Goal: Information Seeking & Learning: Learn about a topic

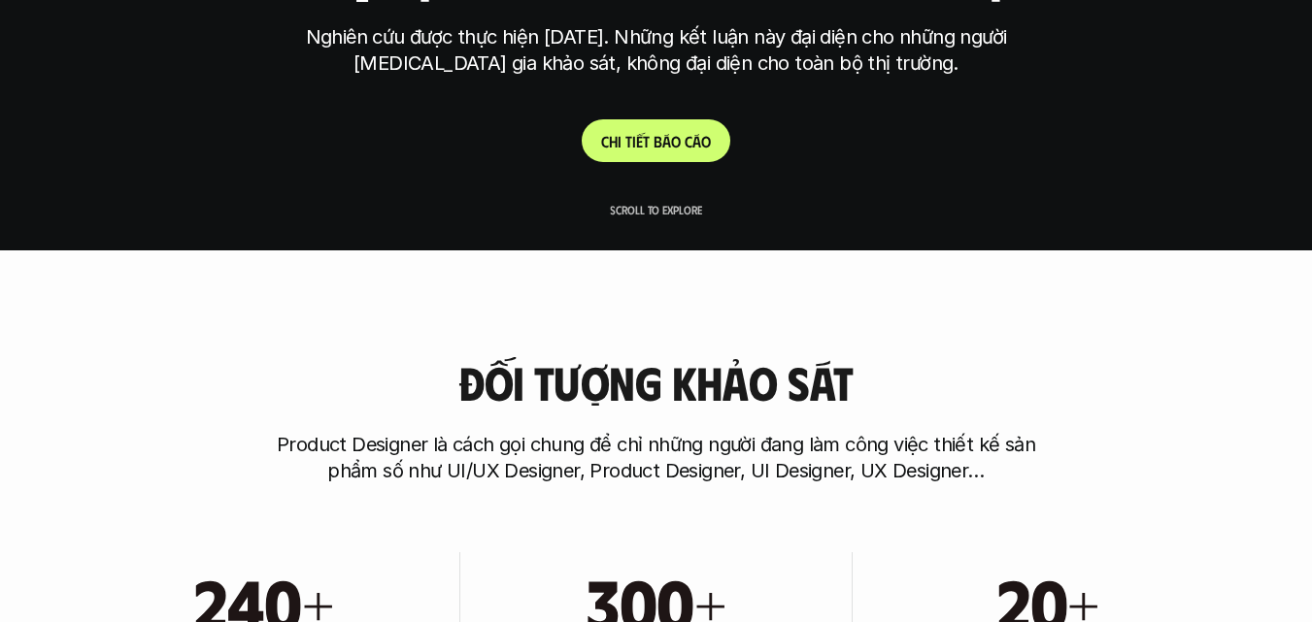
scroll to position [388, 0]
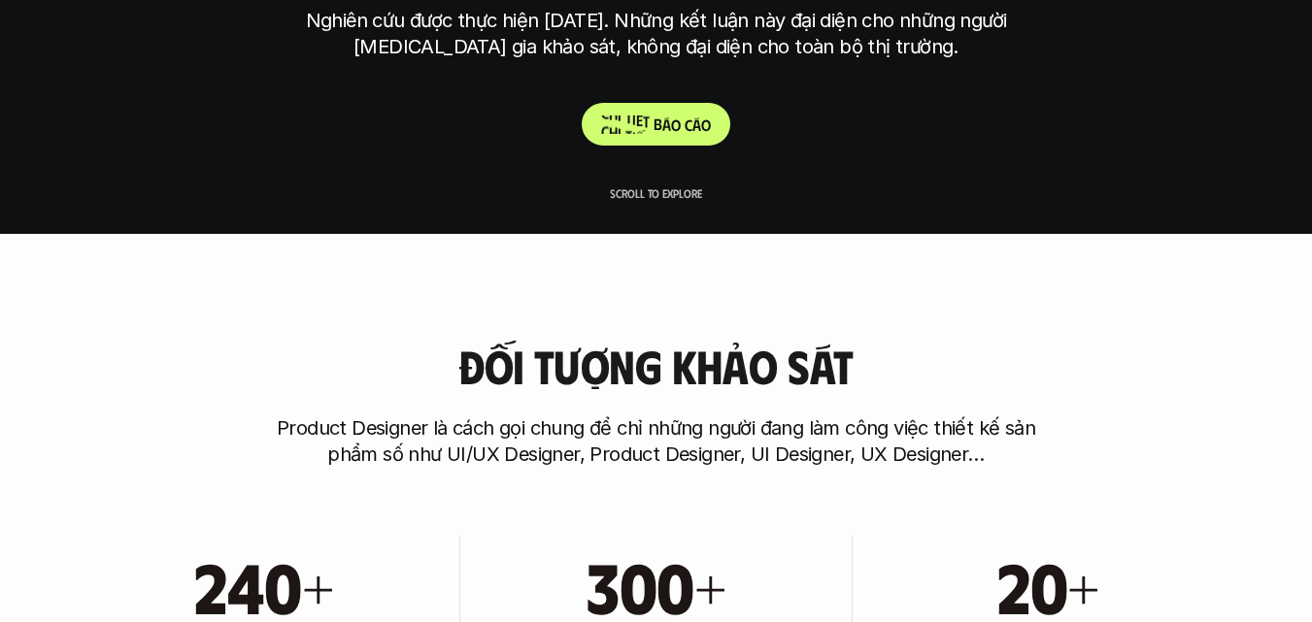
click at [664, 130] on p "C h i t i ế t b á o c á o" at bounding box center [656, 125] width 110 height 18
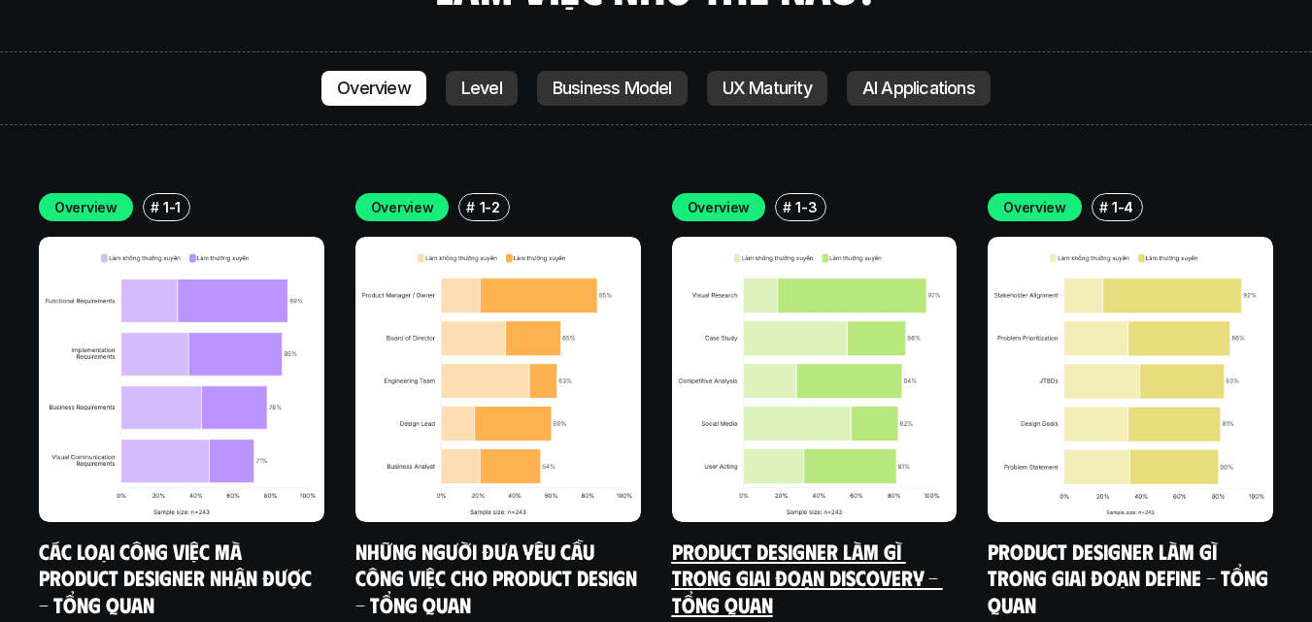
scroll to position [5423, 0]
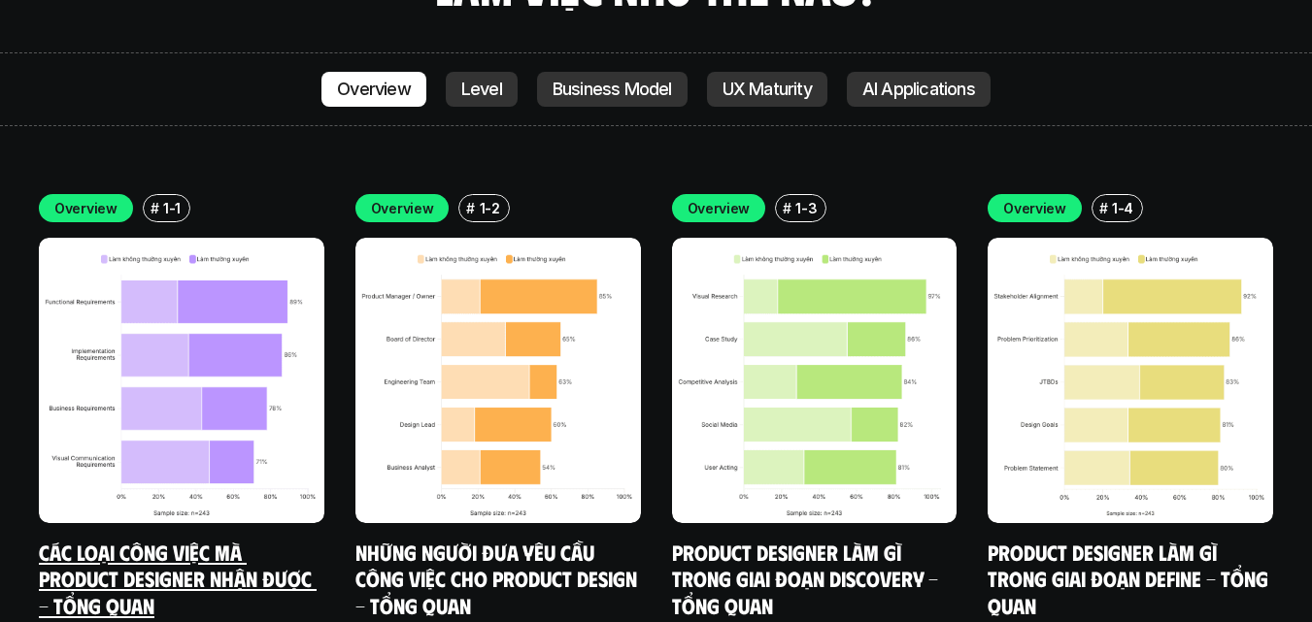
click at [121, 539] on link "Các loại công việc mà Product Designer nhận được - Tổng quan" at bounding box center [178, 579] width 278 height 80
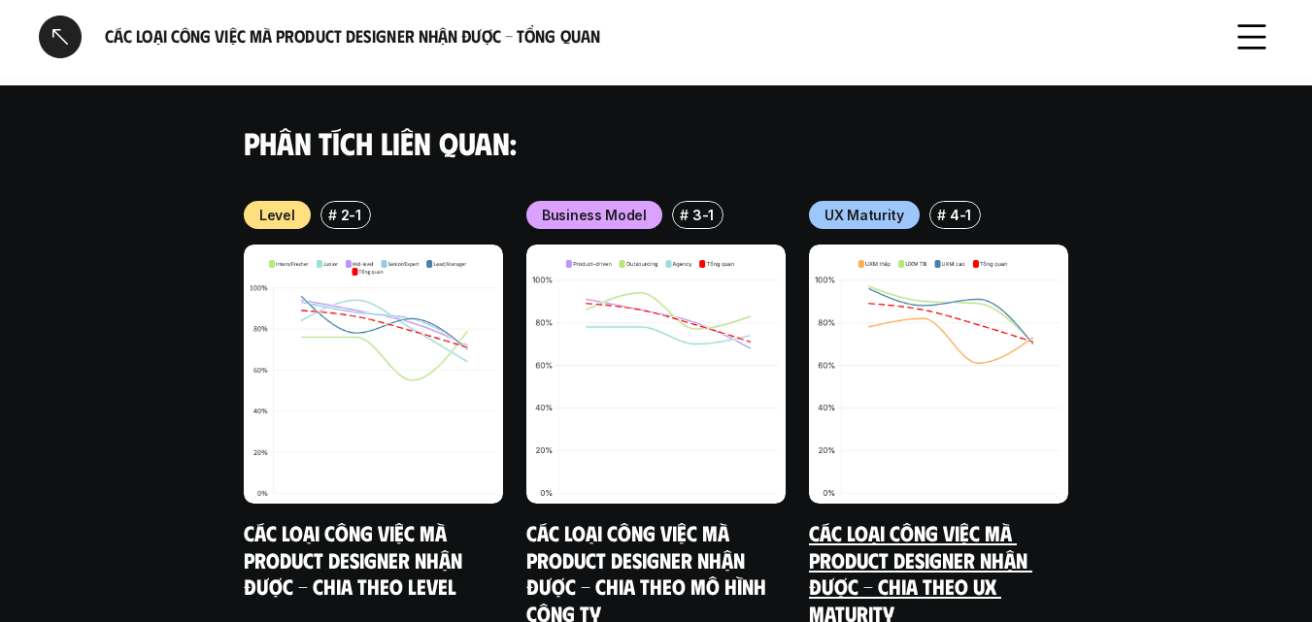
scroll to position [2233, 0]
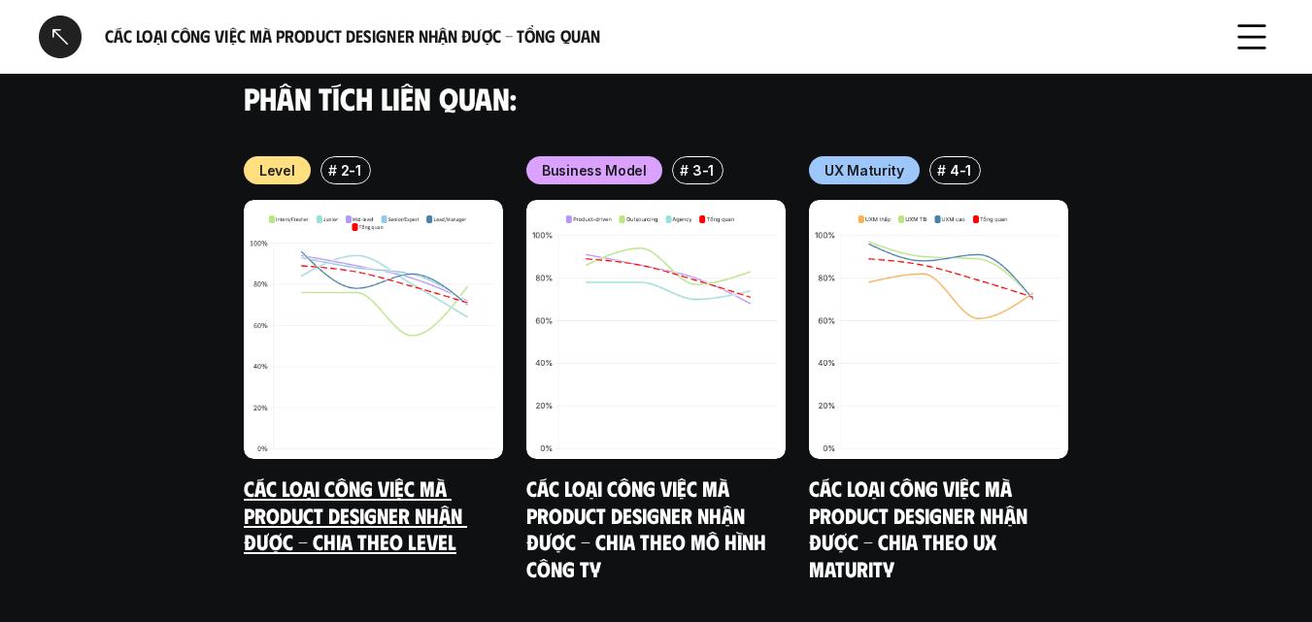
click at [360, 475] on link "Các loại công việc mà Product Designer nhận được - Chia theo Level" at bounding box center [355, 515] width 223 height 80
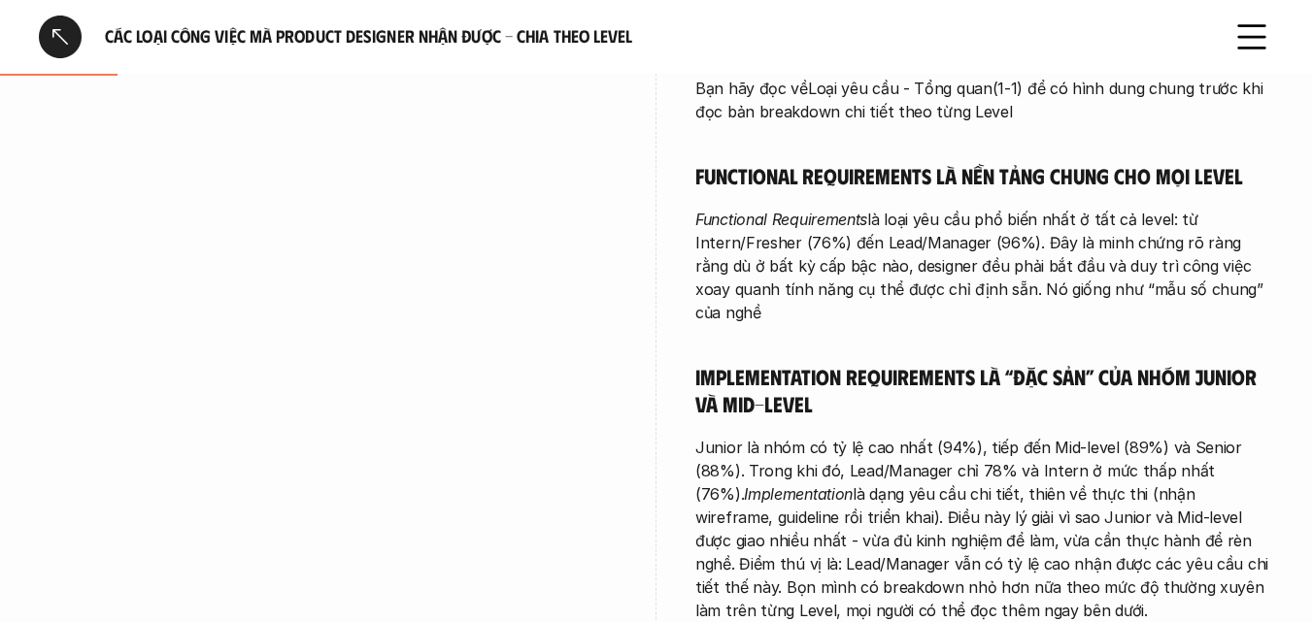
scroll to position [485, 0]
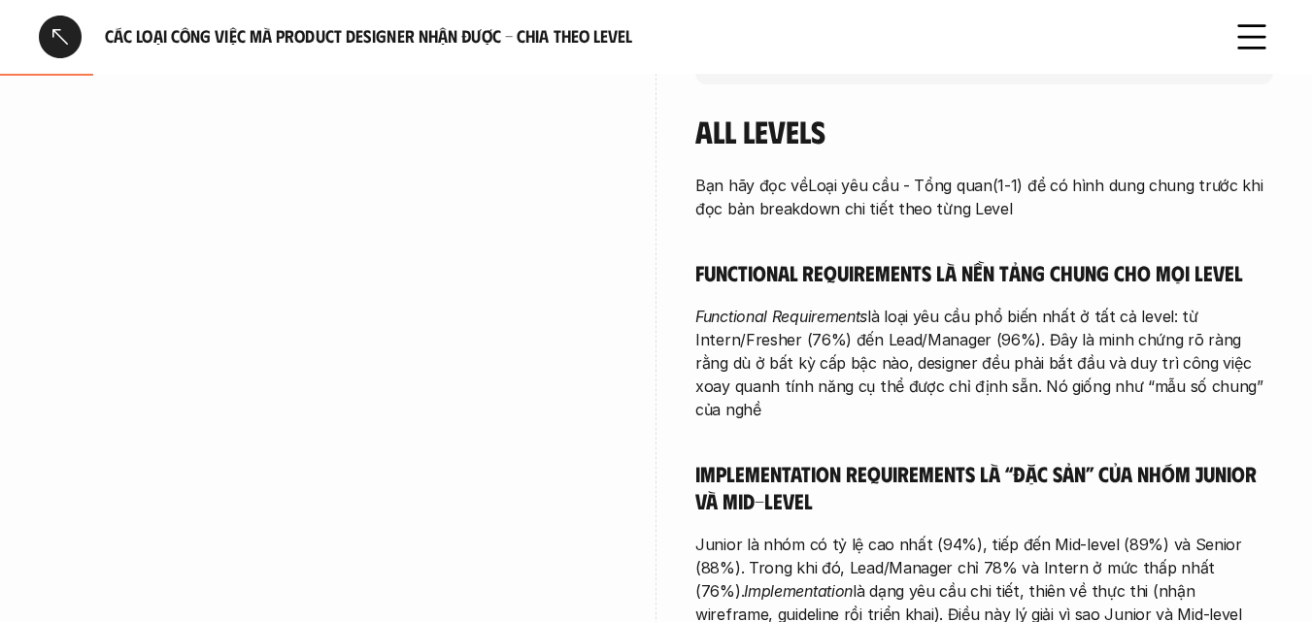
click at [55, 35] on div at bounding box center [60, 37] width 43 height 43
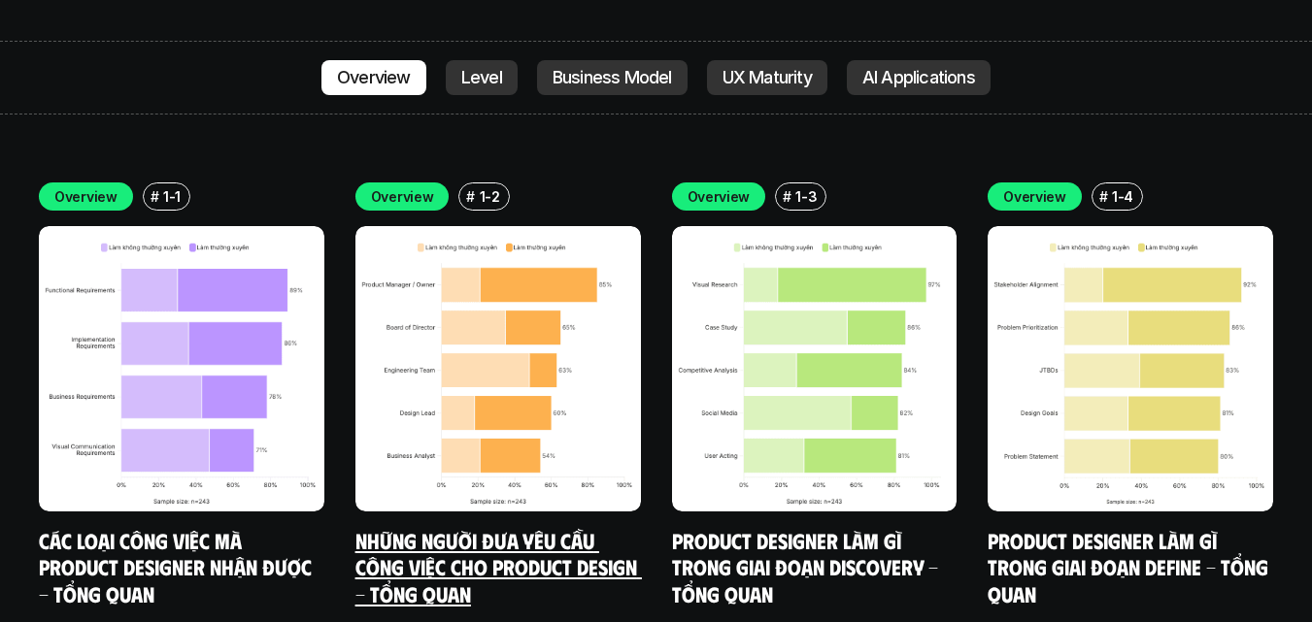
scroll to position [5437, 0]
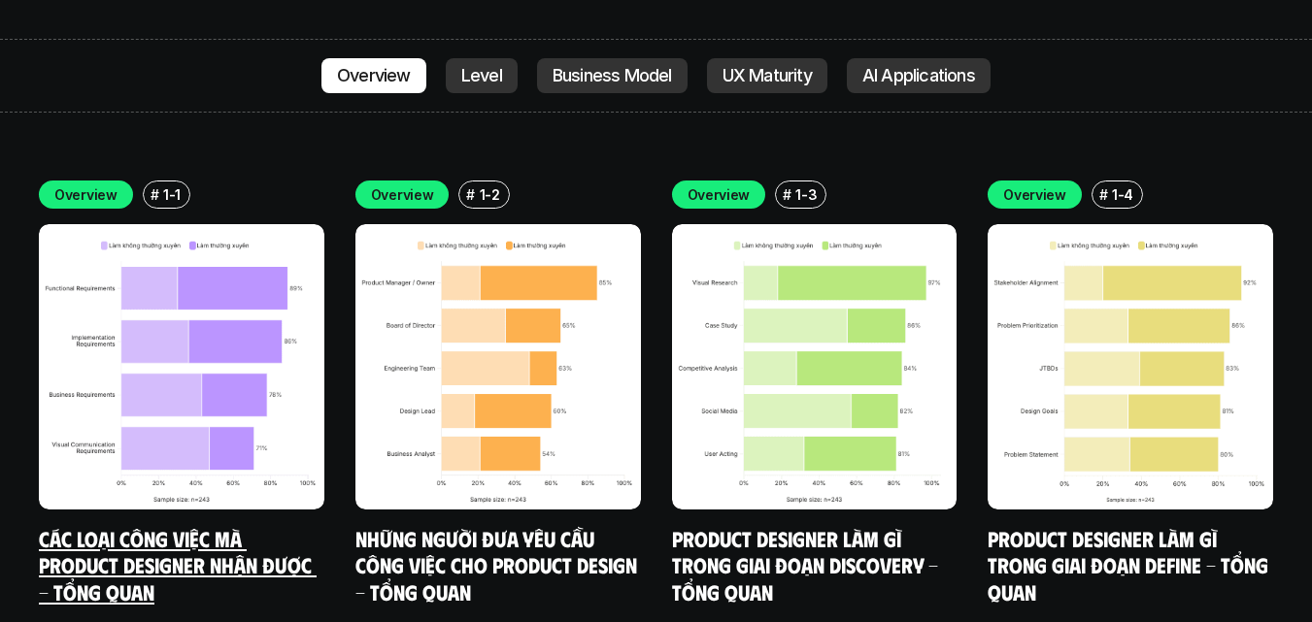
click at [127, 525] on link "Các loại công việc mà Product Designer nhận được - Tổng quan" at bounding box center [178, 565] width 278 height 80
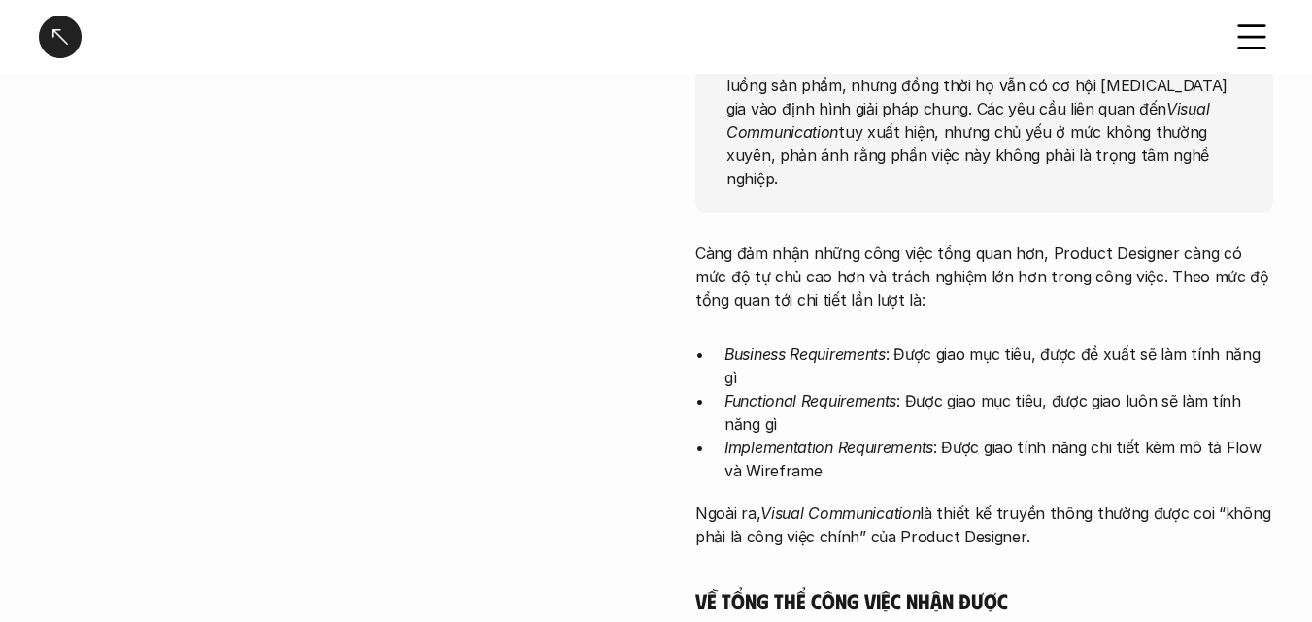
scroll to position [485, 0]
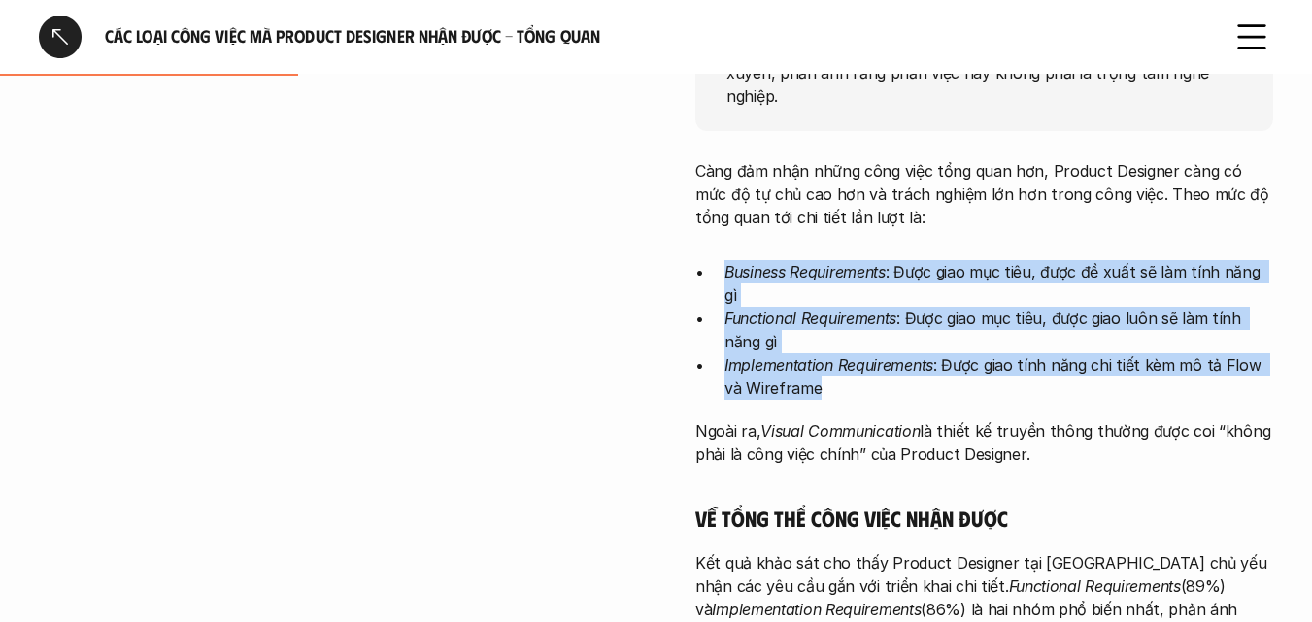
drag, startPoint x: 827, startPoint y: 348, endPoint x: 711, endPoint y: 254, distance: 149.2
click at [711, 260] on ul "Business Requirements : Được giao mục tiêu, được đề xuất sẽ làm tính năng gì Fu…" at bounding box center [984, 330] width 578 height 140
copy ul "Business Requirements : Được giao mục tiêu, được đề xuất sẽ làm tính năng gì Fu…"
click at [871, 307] on p "Functional Requirements : Được giao mục tiêu, được giao luôn sẽ làm tính năng gì" at bounding box center [998, 330] width 549 height 47
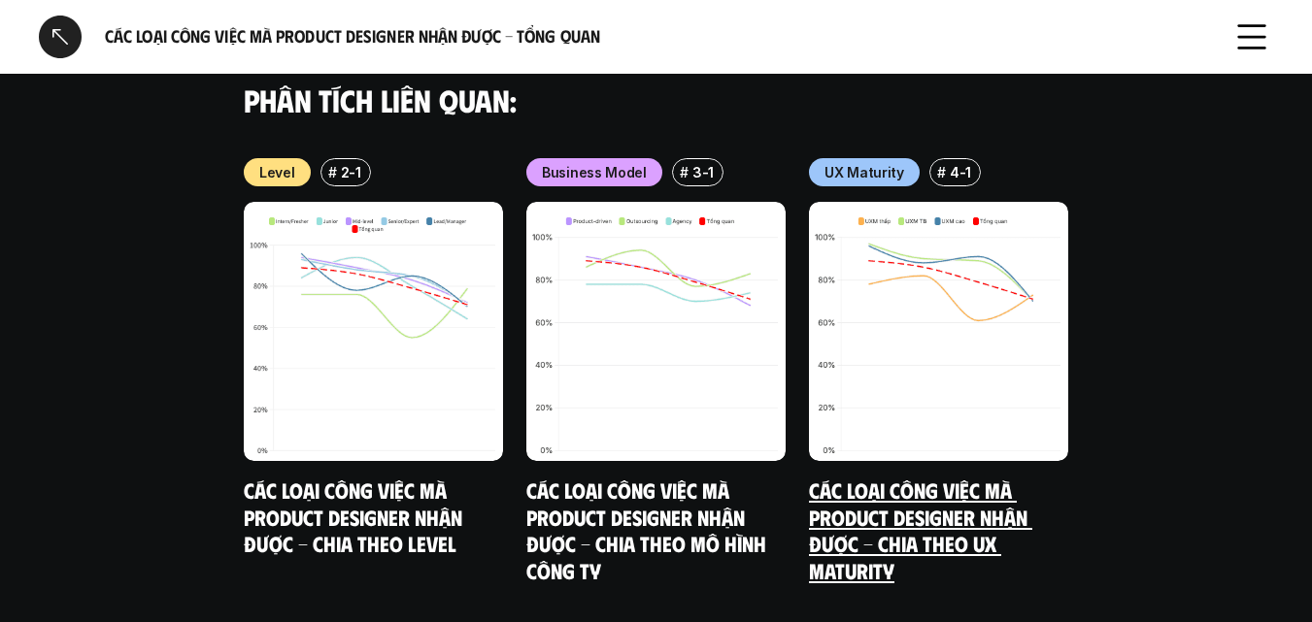
scroll to position [2254, 0]
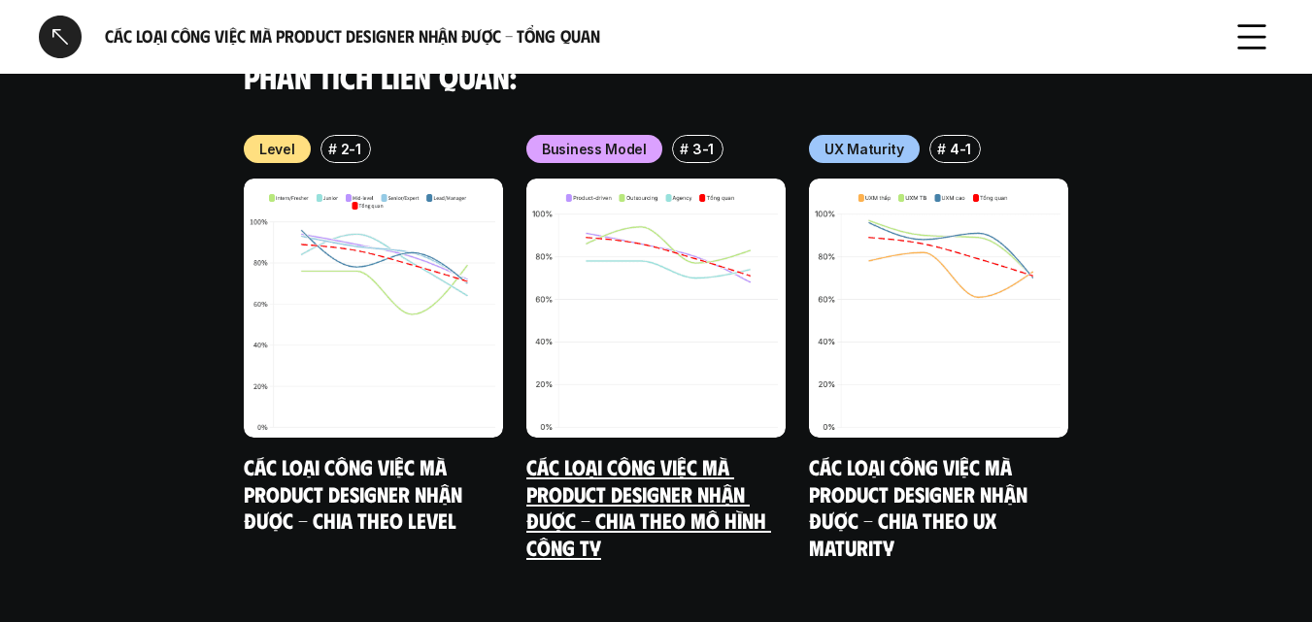
click at [553, 453] on link "Các loại công việc mà Product Designer nhận được - Chia theo mô hình công ty" at bounding box center [648, 506] width 245 height 107
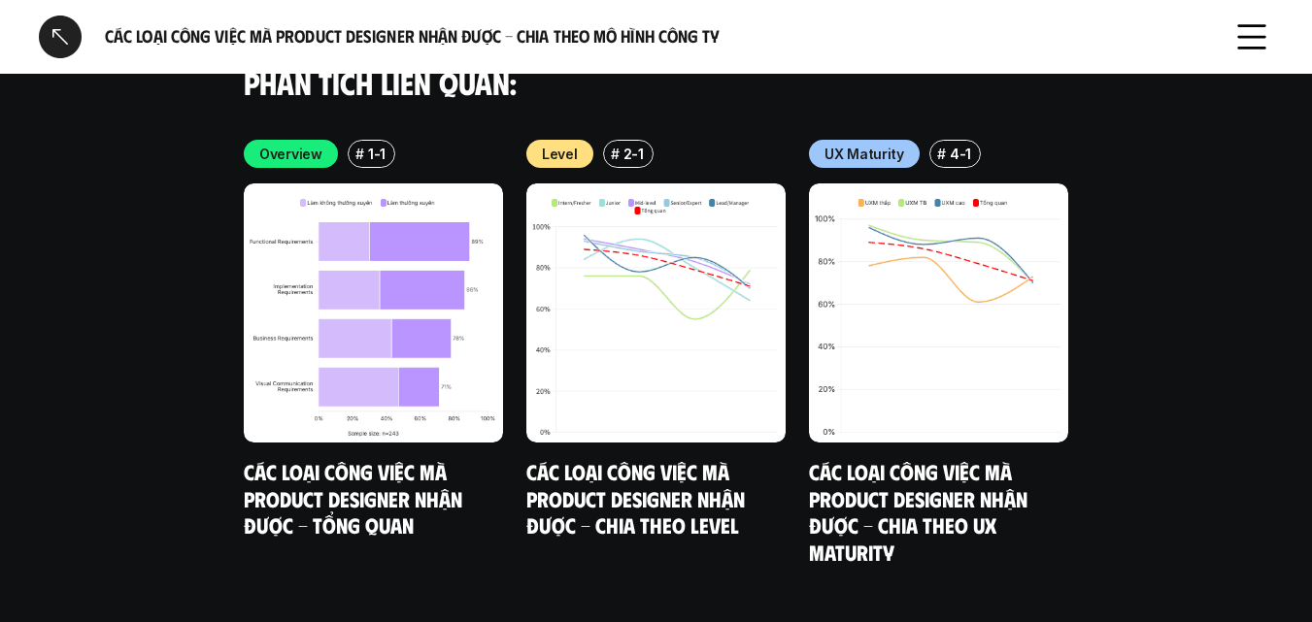
scroll to position [3987, 0]
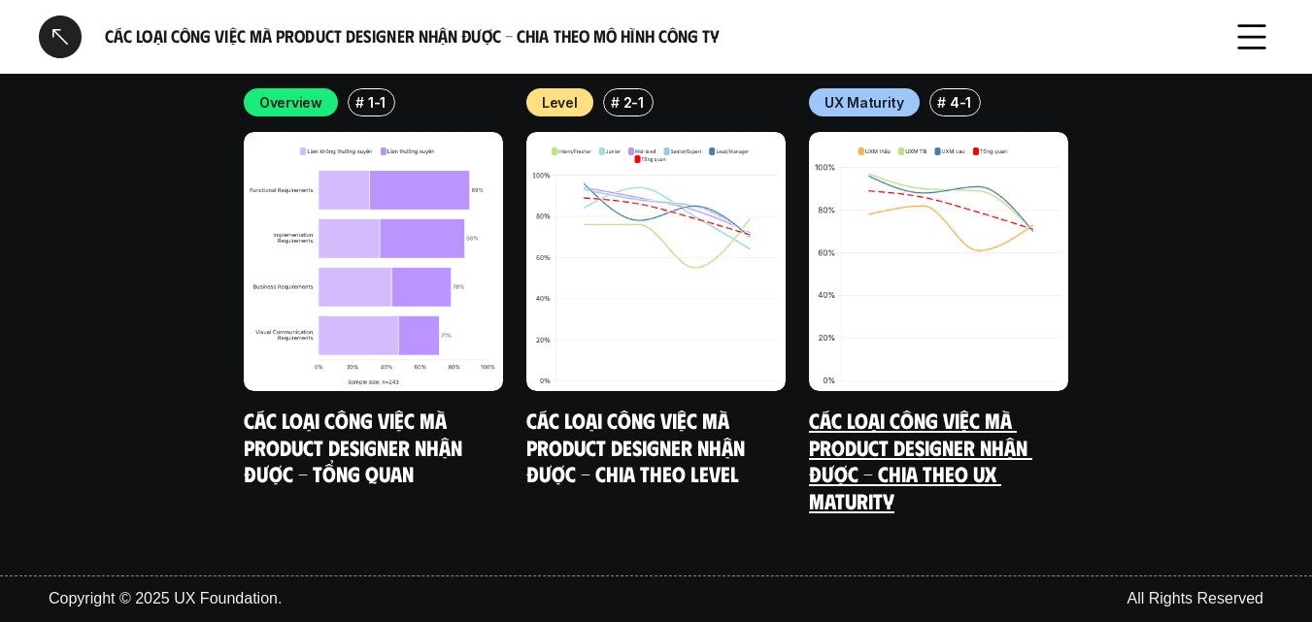
click at [931, 427] on link "Các loại công việc mà Product Designer nhận được - Chia theo UX Maturity" at bounding box center [920, 460] width 223 height 107
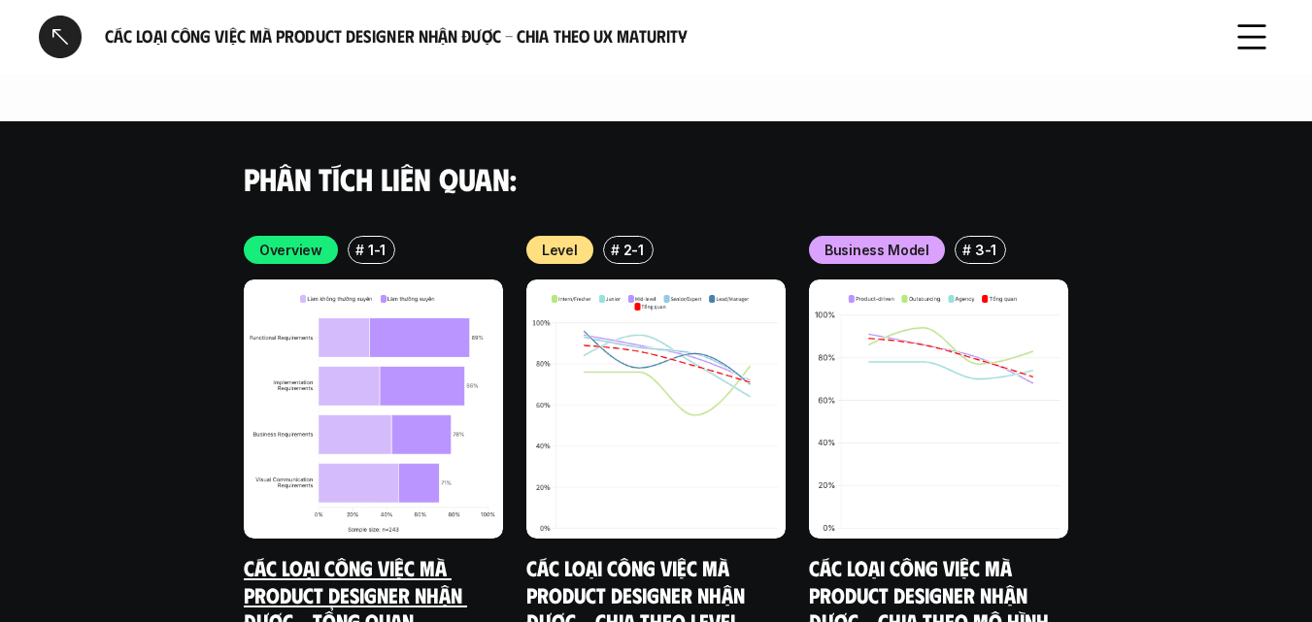
scroll to position [2998, 0]
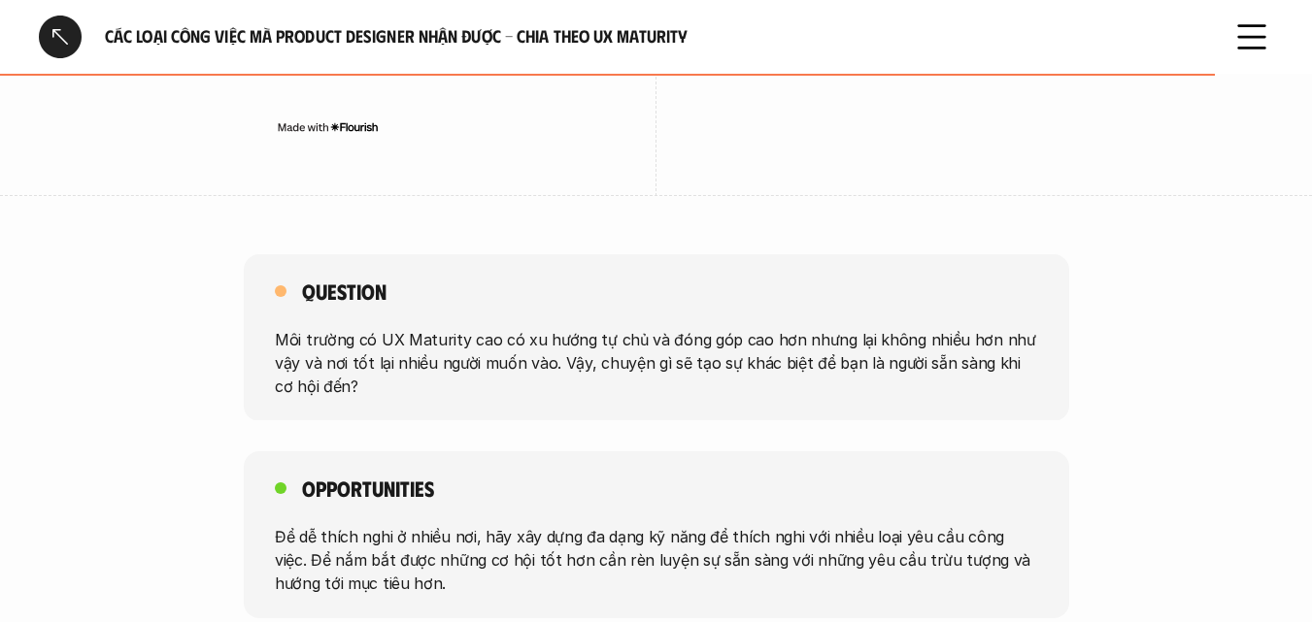
click at [69, 23] on div at bounding box center [60, 37] width 43 height 43
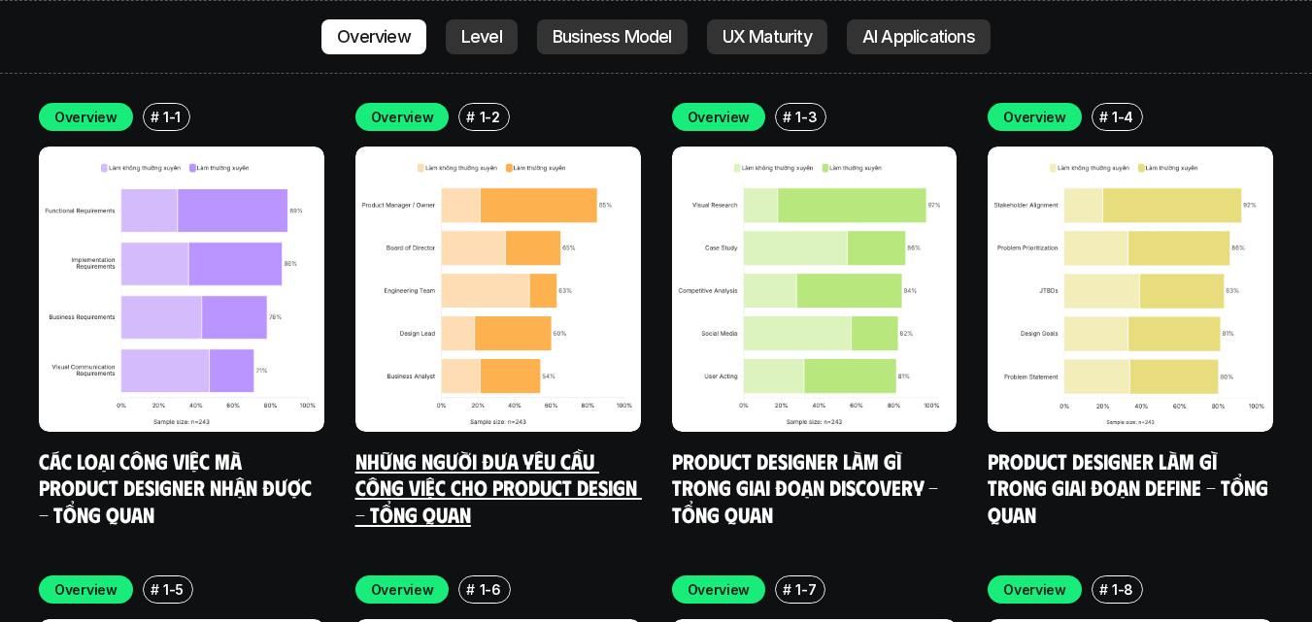
scroll to position [5612, 0]
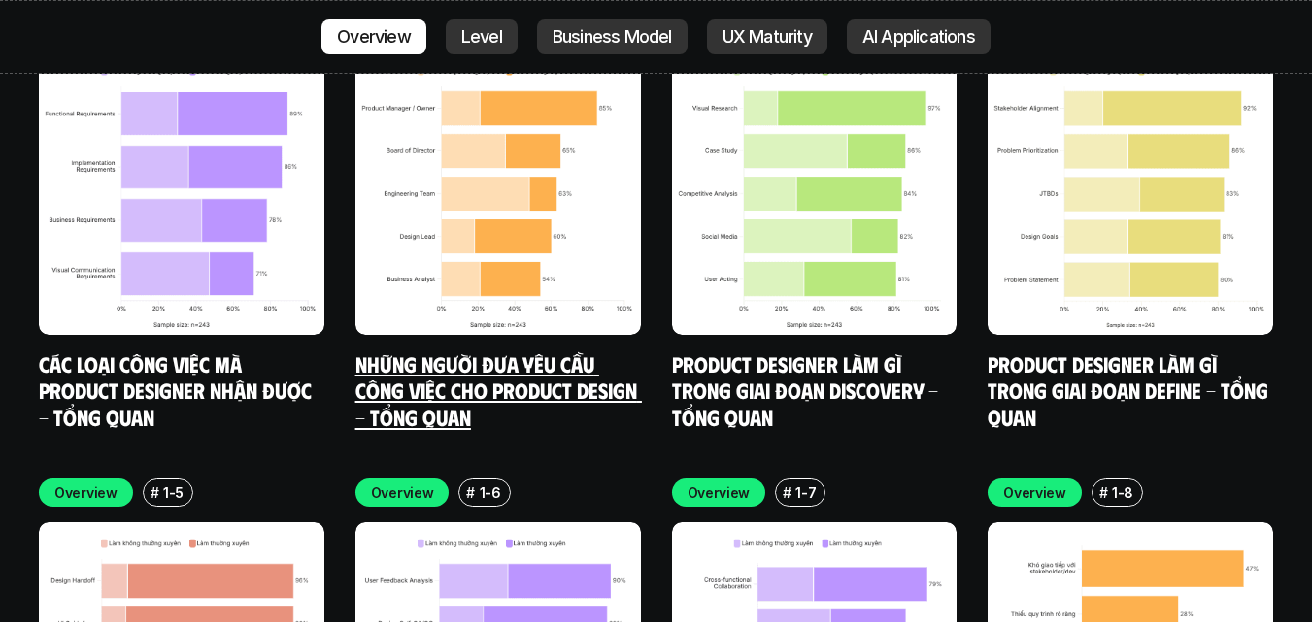
click at [480, 350] on link "Những người đưa yêu cầu công việc cho Product Design - Tổng quan" at bounding box center [498, 390] width 286 height 80
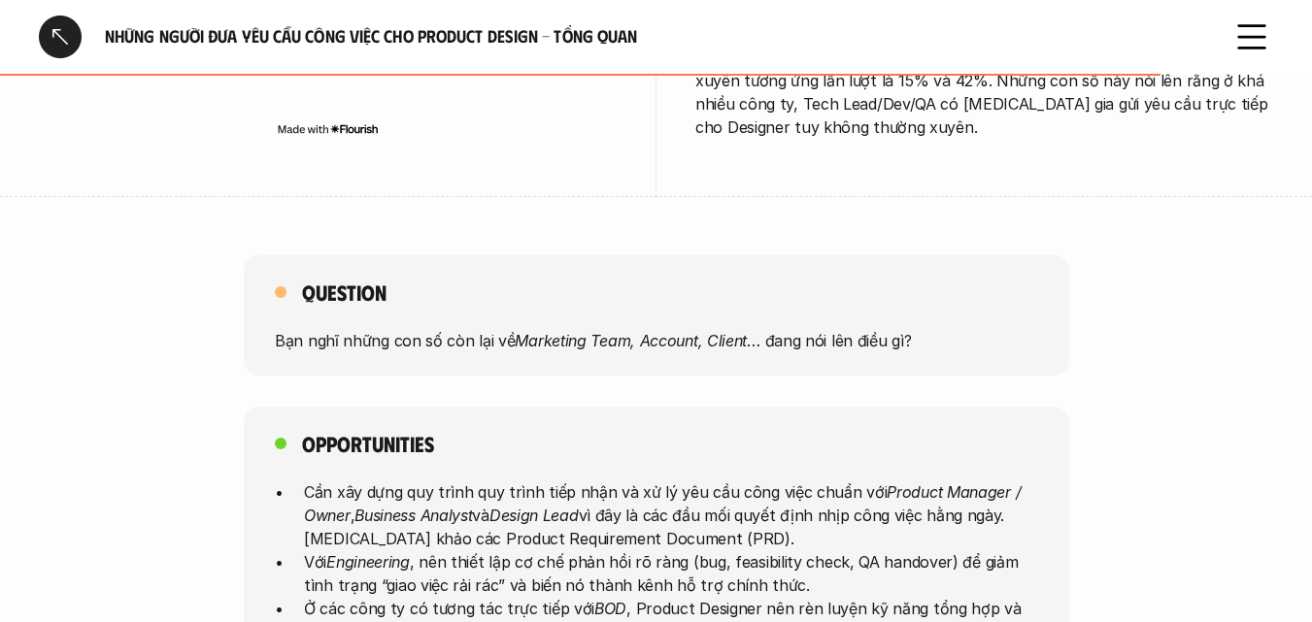
scroll to position [1068, 0]
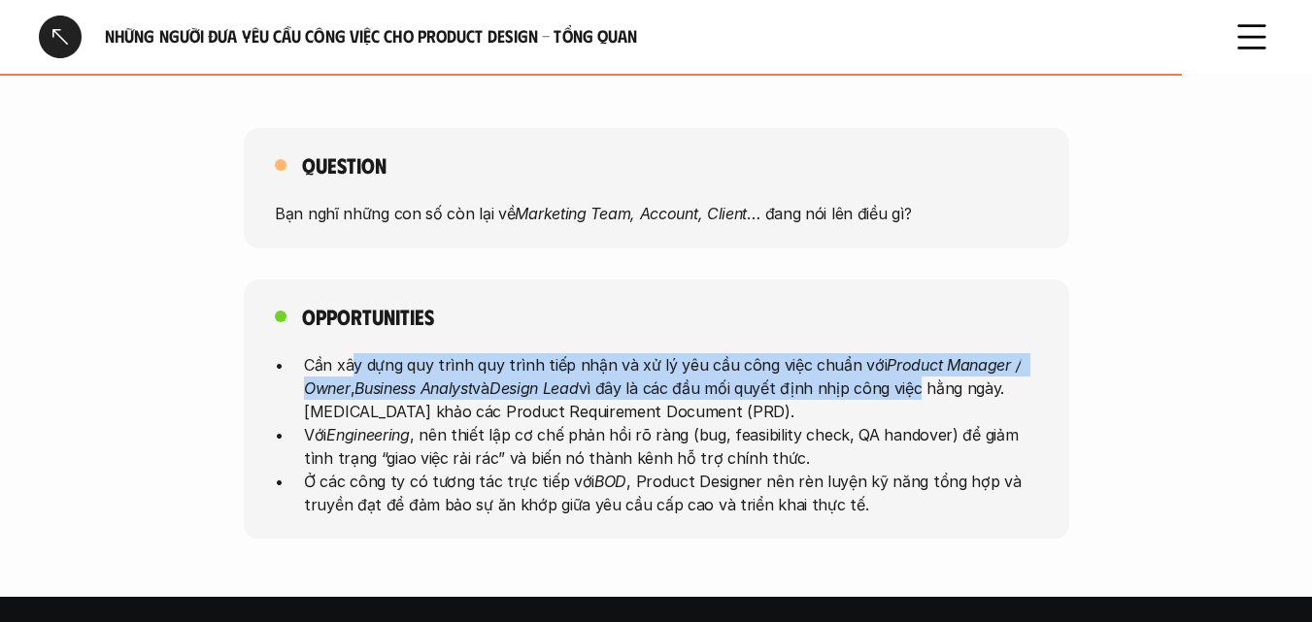
drag, startPoint x: 356, startPoint y: 336, endPoint x: 928, endPoint y: 369, distance: 572.8
click at [928, 369] on p "Cần xây dựng quy trình quy trình tiếp nhận và xử lý yêu cầu công việc chuẩn với…" at bounding box center [671, 387] width 734 height 70
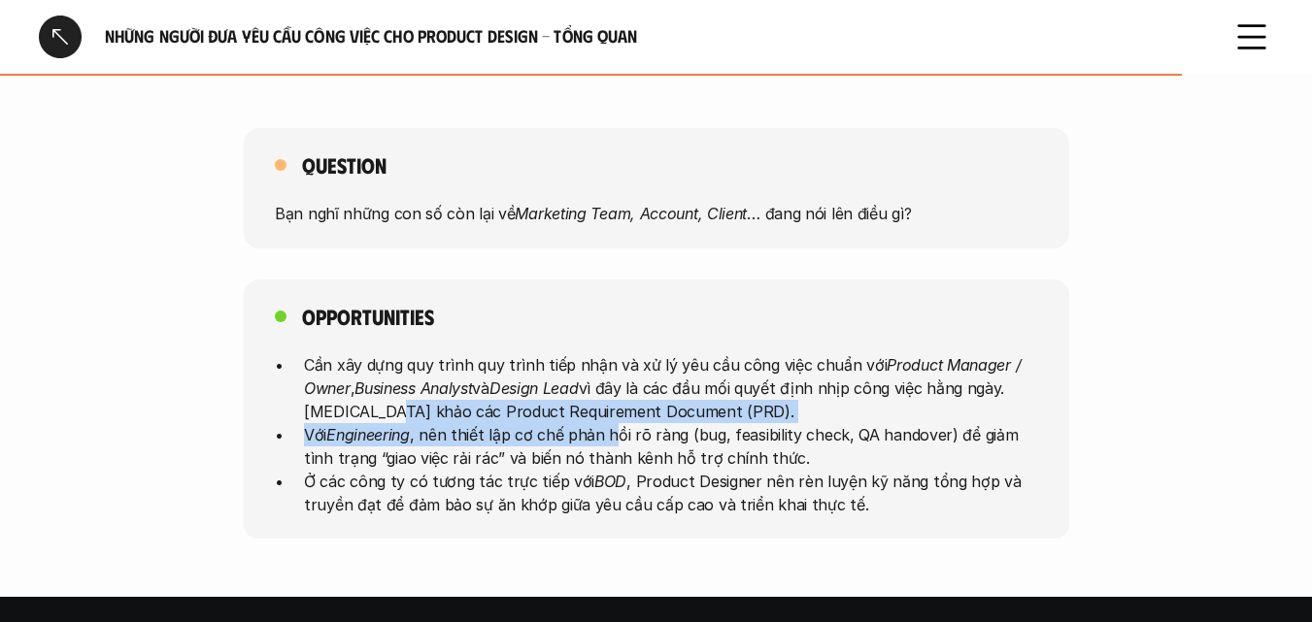
drag, startPoint x: 389, startPoint y: 390, endPoint x: 624, endPoint y: 409, distance: 235.7
click at [623, 409] on ul "Cần xây dựng quy trình quy trình tiếp nhận và xử lý yêu cầu công việc chuẩn với…" at bounding box center [656, 433] width 763 height 163
click at [545, 422] on p "Với Engineering , nên thiết lập cơ chế phản hồi rõ ràng (bug, feasibility check…" at bounding box center [671, 445] width 734 height 47
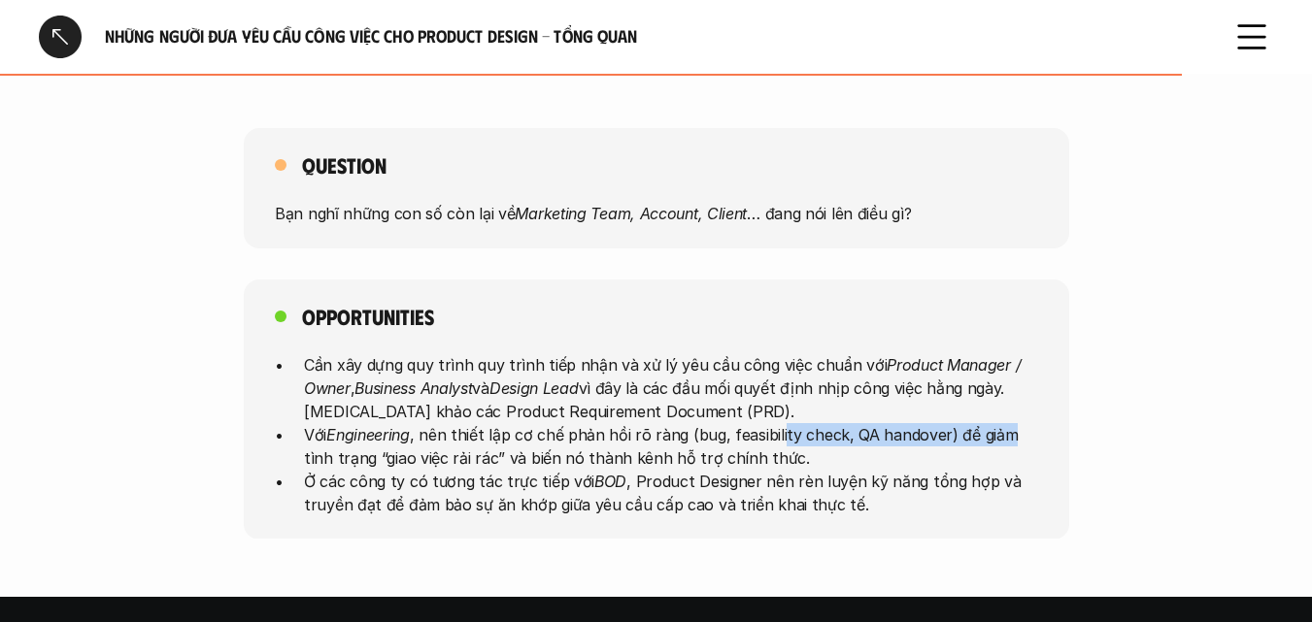
drag, startPoint x: 781, startPoint y: 412, endPoint x: 1005, endPoint y: 411, distance: 224.3
click at [1005, 422] on p "Với Engineering , nên thiết lập cơ chế phản hồi rõ ràng (bug, feasibility check…" at bounding box center [671, 445] width 734 height 47
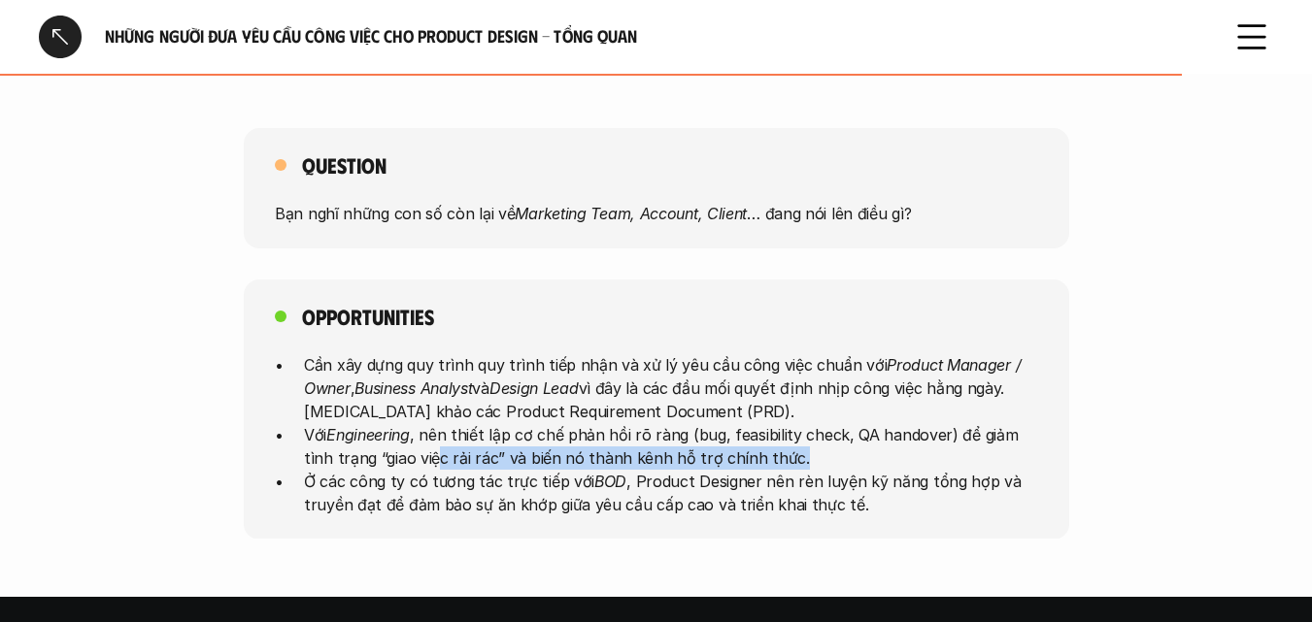
drag, startPoint x: 403, startPoint y: 426, endPoint x: 774, endPoint y: 434, distance: 371.0
click at [774, 434] on p "Với Engineering , nên thiết lập cơ chế phản hồi rõ ràng (bug, feasibility check…" at bounding box center [671, 445] width 734 height 47
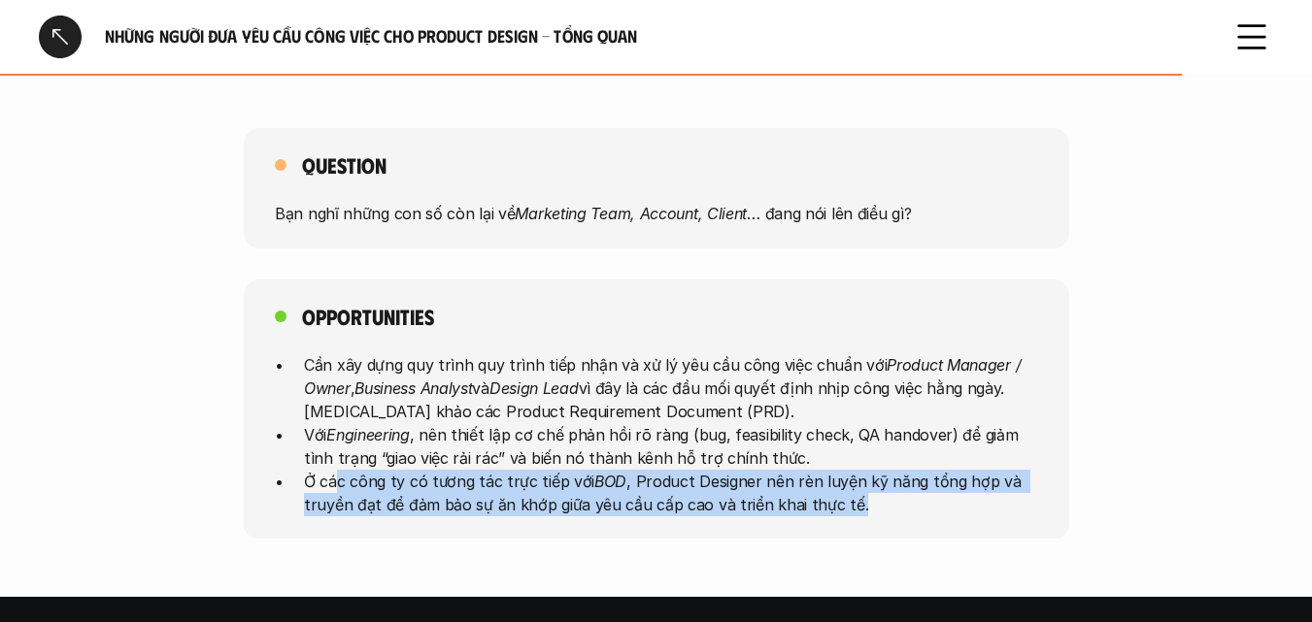
drag, startPoint x: 337, startPoint y: 458, endPoint x: 995, endPoint y: 470, distance: 658.4
click at [995, 470] on p "Ở các công ty có tương tác trực tiếp với BOD , Product Designer nên rèn luyện k…" at bounding box center [671, 492] width 734 height 47
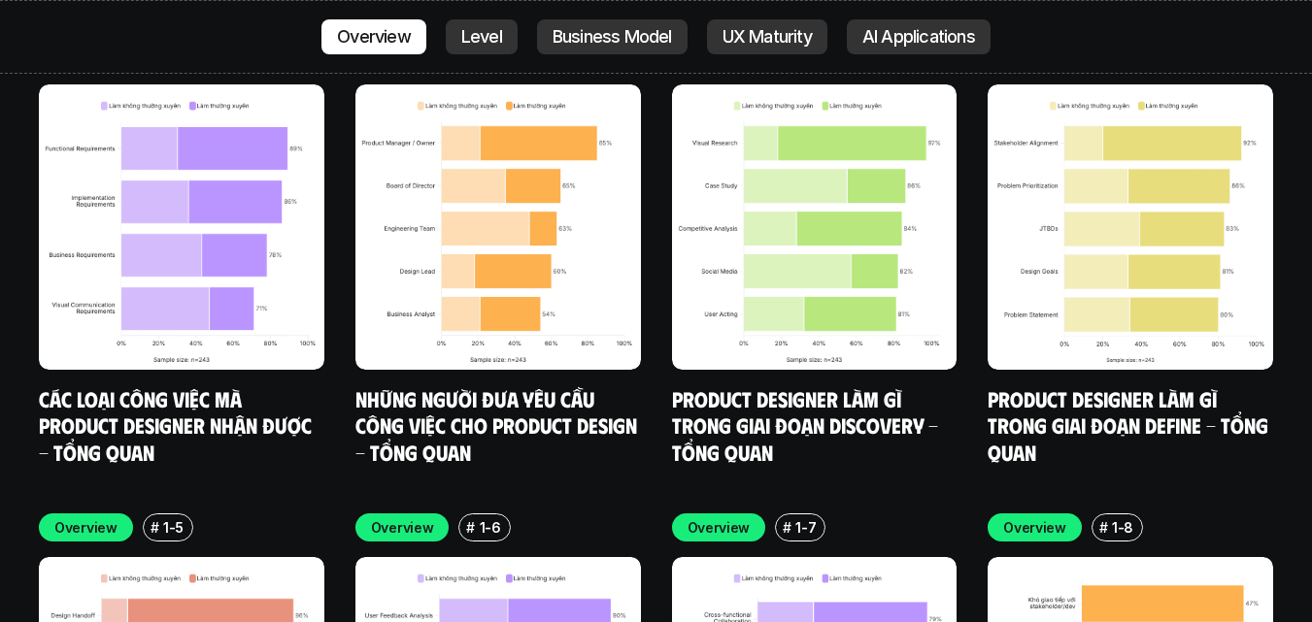
scroll to position [5612, 0]
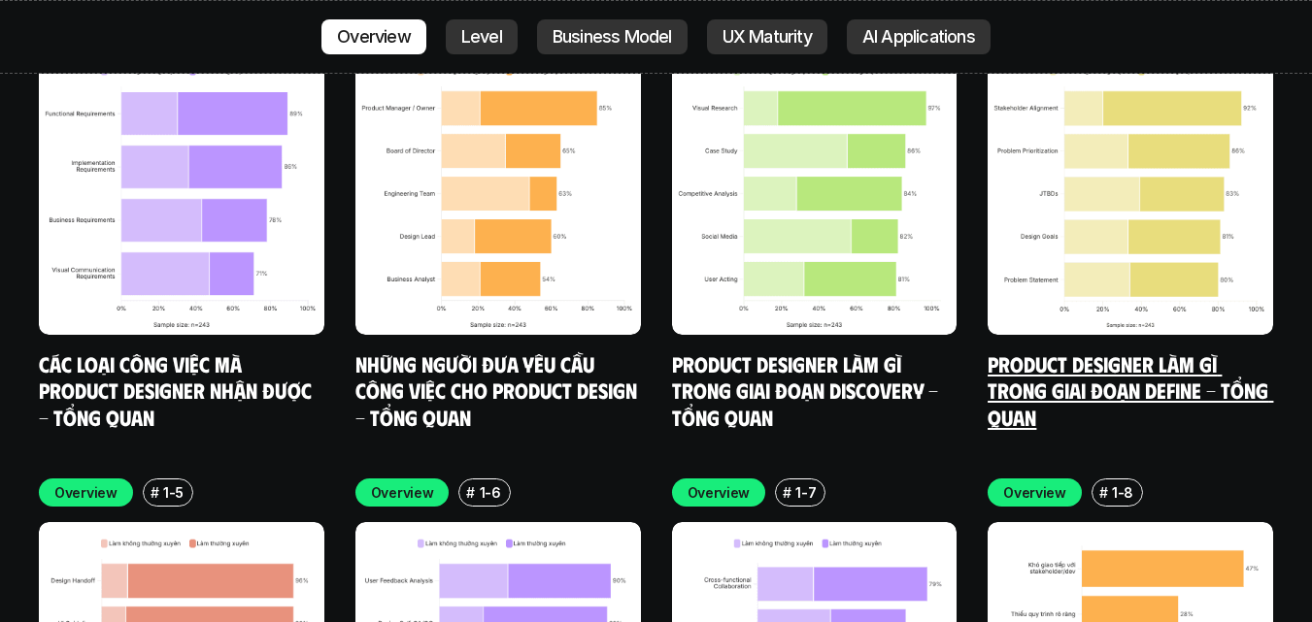
click at [1083, 350] on link "Product Designer làm gì trong giai đoạn Define - Tổng quan" at bounding box center [1129, 390] width 285 height 80
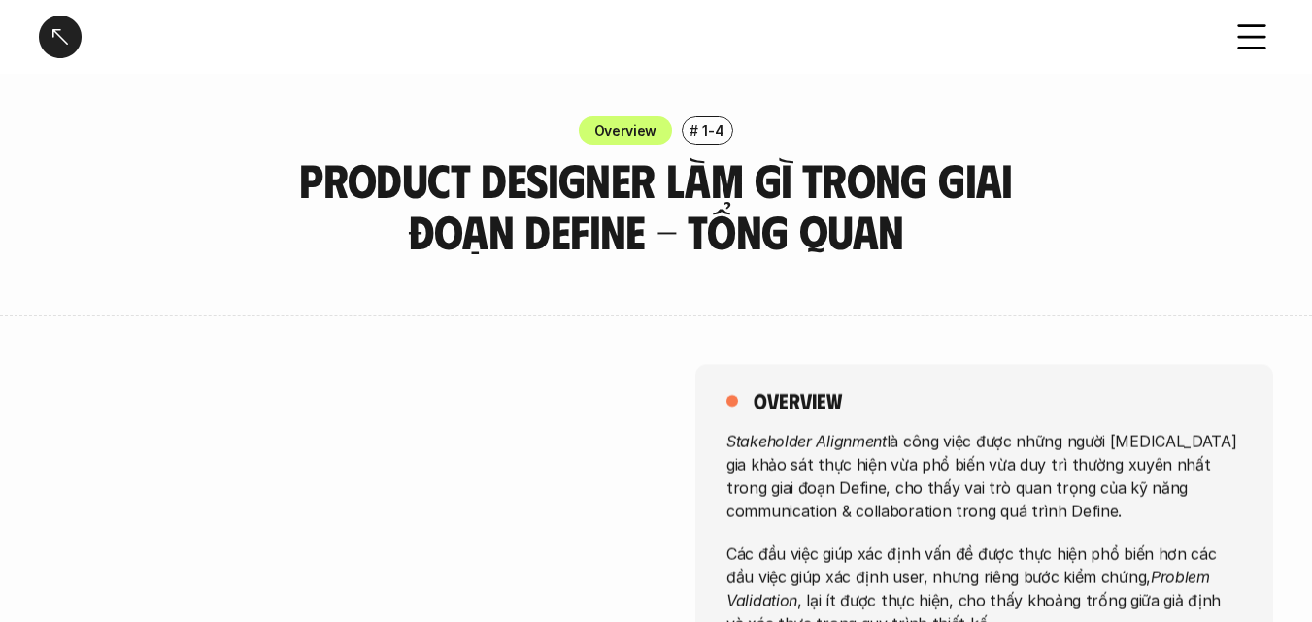
click at [58, 29] on div at bounding box center [60, 37] width 43 height 43
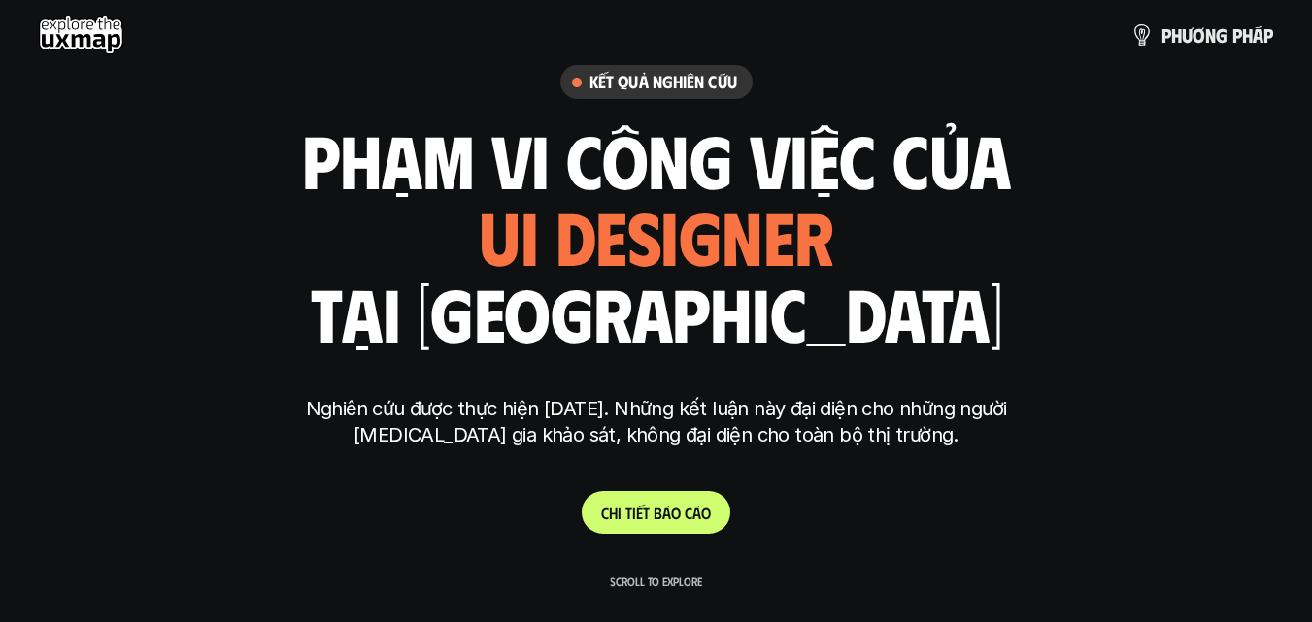
scroll to position [5418, 0]
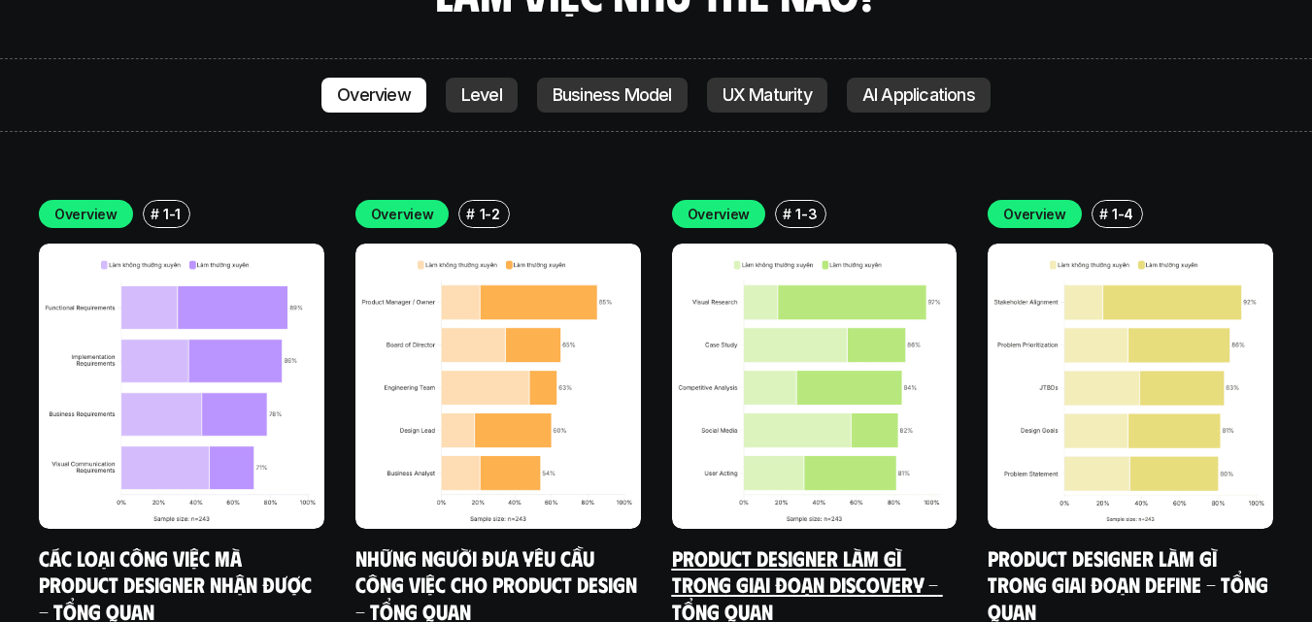
click at [777, 545] on link "Product Designer làm gì trong giai đoạn Discovery - Tổng quan" at bounding box center [807, 585] width 271 height 80
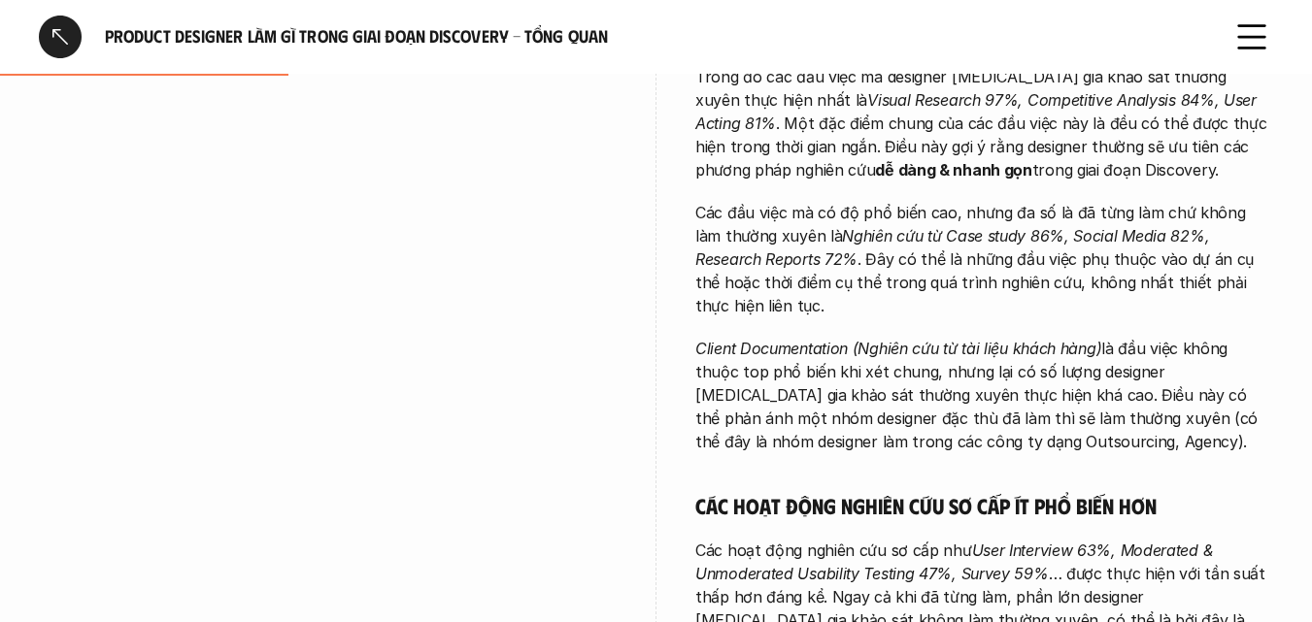
scroll to position [388, 0]
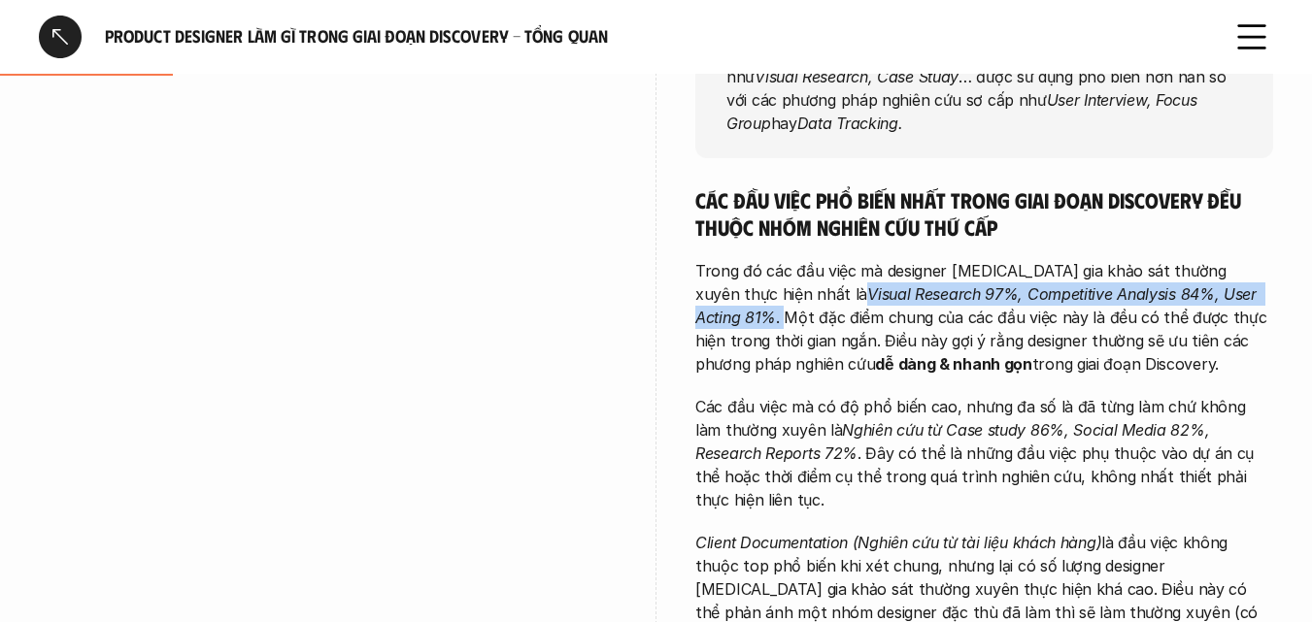
drag, startPoint x: 1224, startPoint y: 295, endPoint x: 746, endPoint y: 290, distance: 478.7
click at [746, 290] on p "Trong đó các đầu việc mà designer tham gia khảo sát thường xuyên thực hiện nhất…" at bounding box center [984, 317] width 578 height 117
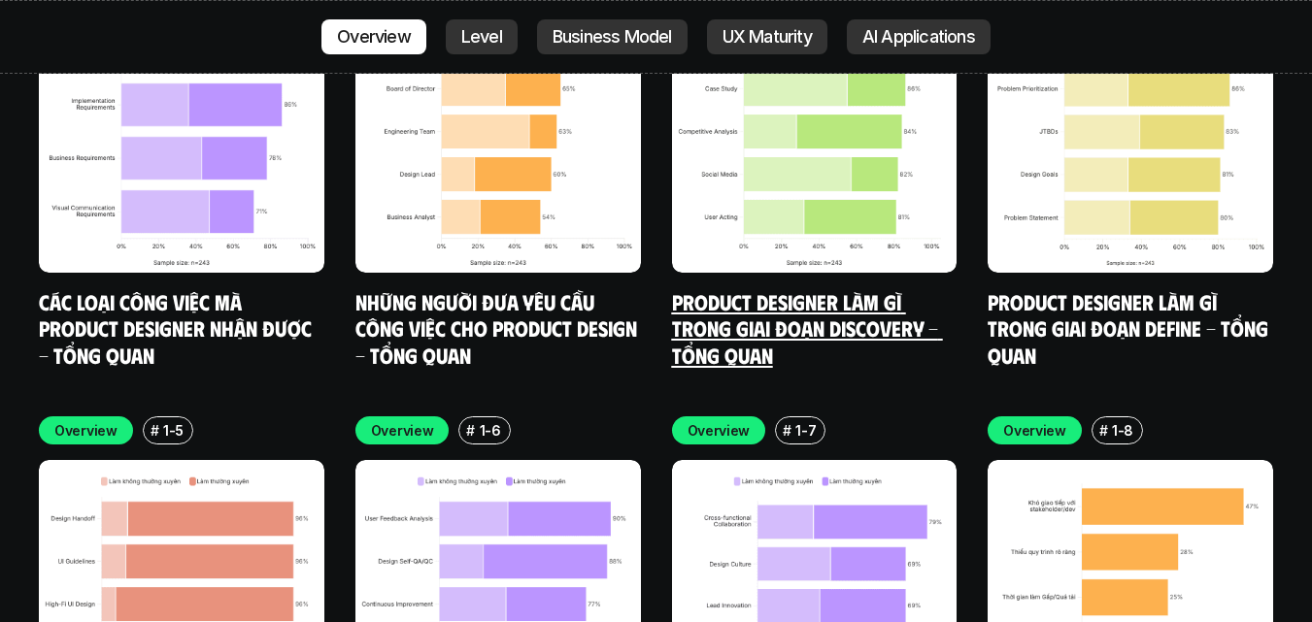
scroll to position [5709, 0]
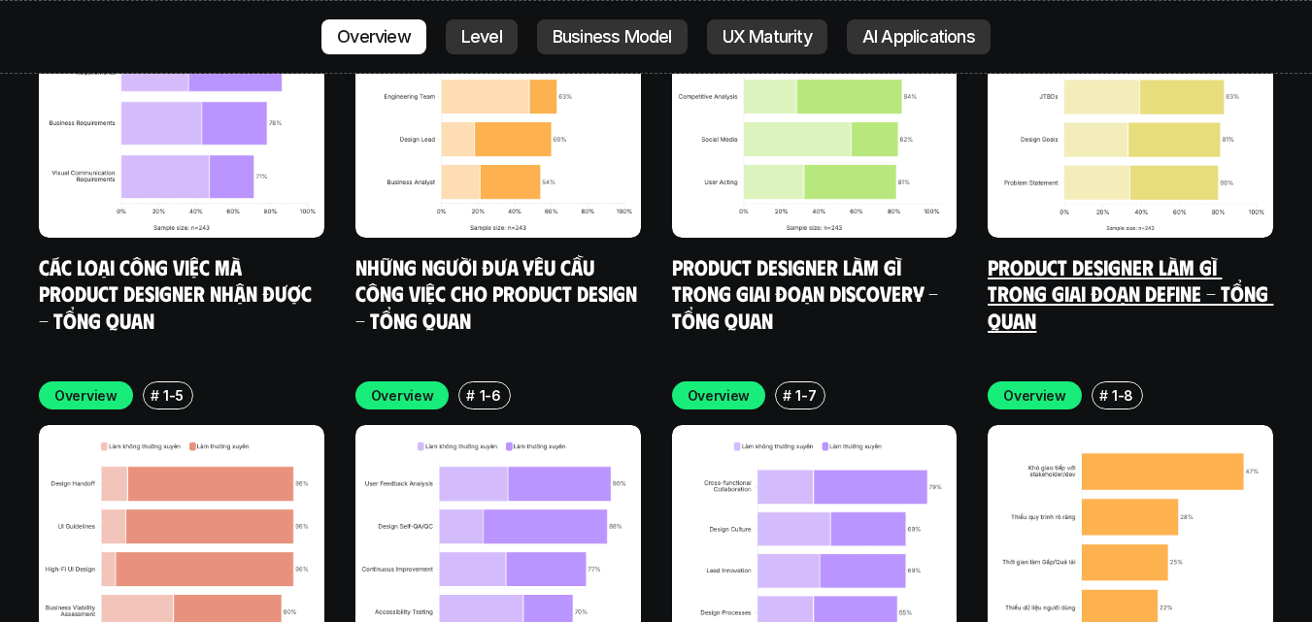
click at [1132, 253] on link "Product Designer làm gì trong giai đoạn Define - Tổng quan" at bounding box center [1129, 293] width 285 height 80
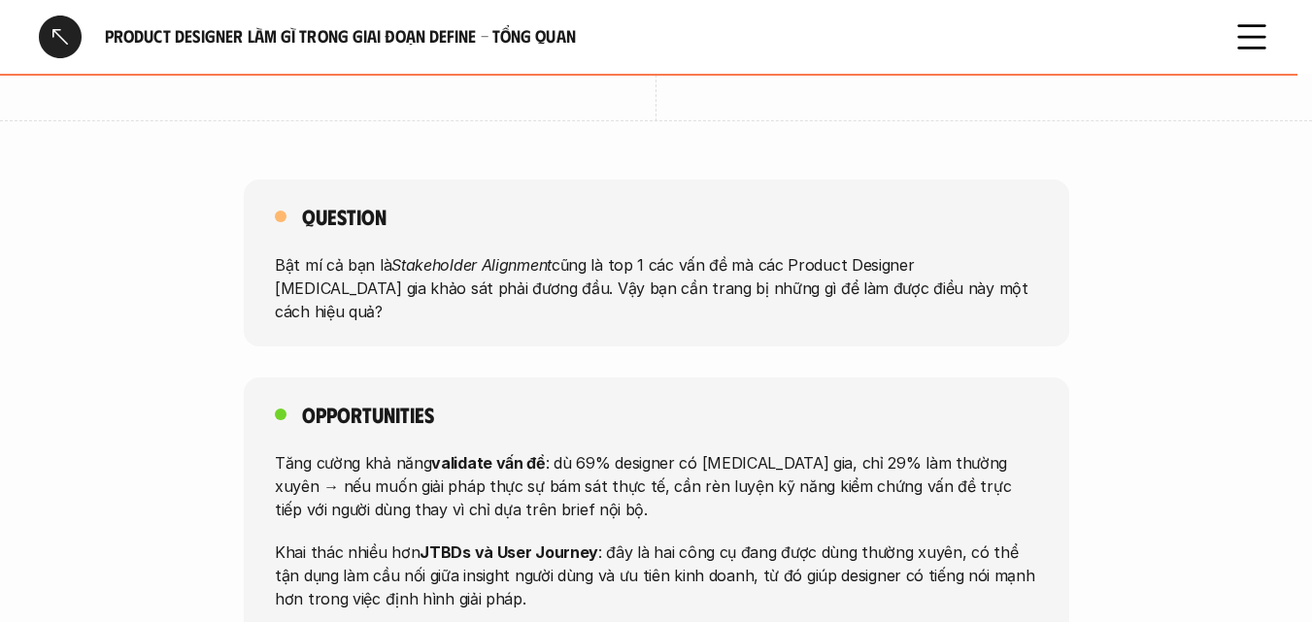
scroll to position [2233, 0]
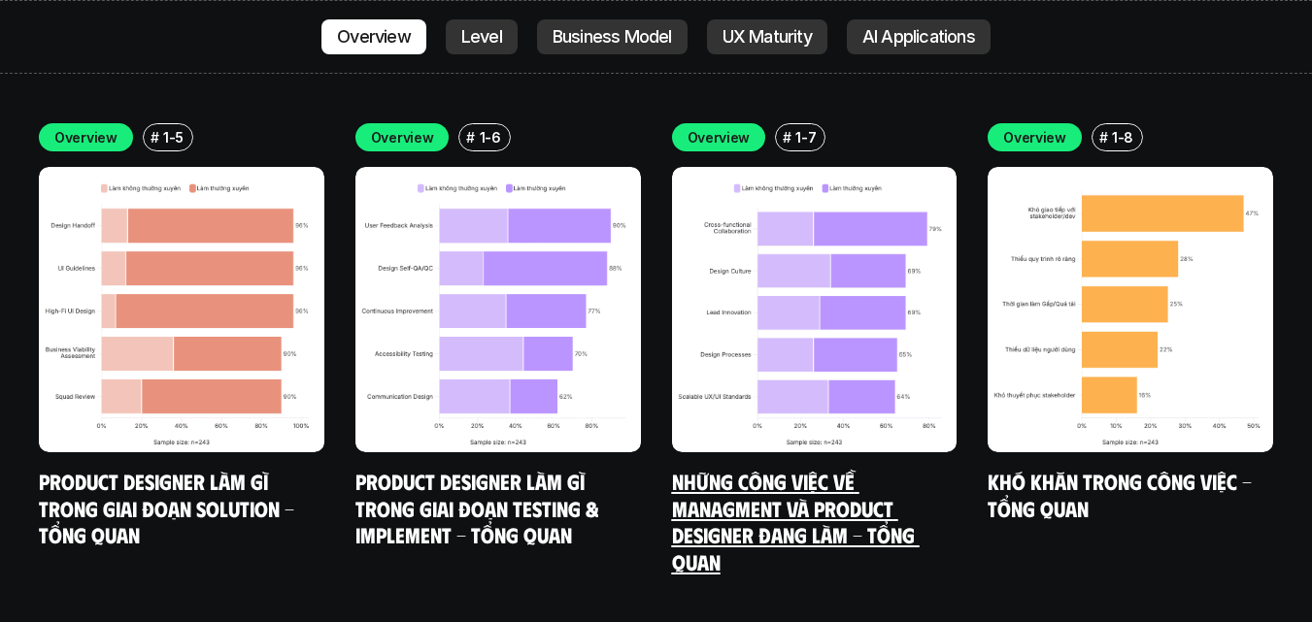
scroll to position [6000, 0]
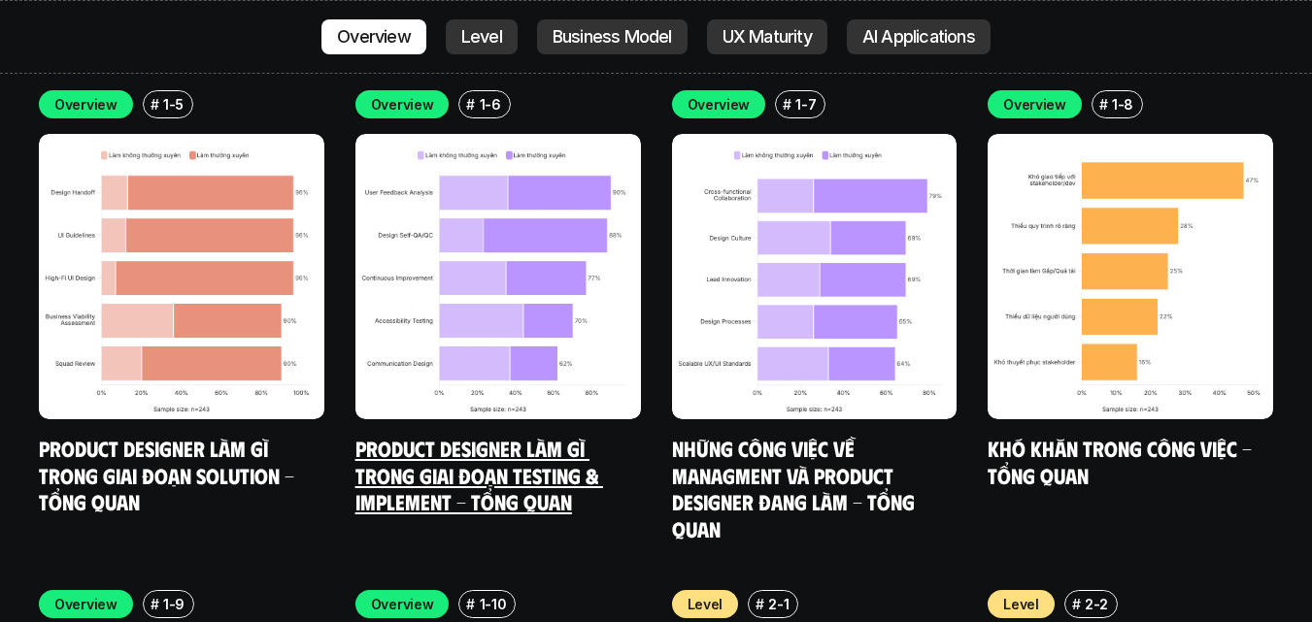
click at [489, 435] on link "Product Designer làm gì trong giai đoạn Testing & Implement - Tổng quan" at bounding box center [479, 475] width 248 height 80
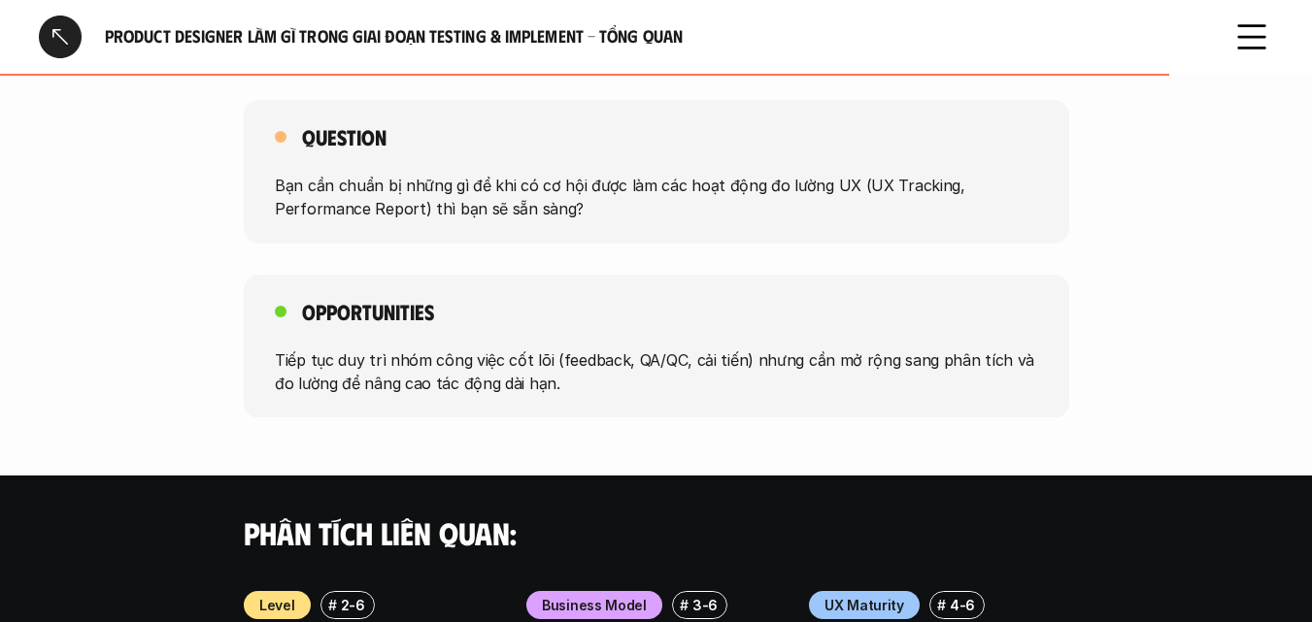
scroll to position [1359, 0]
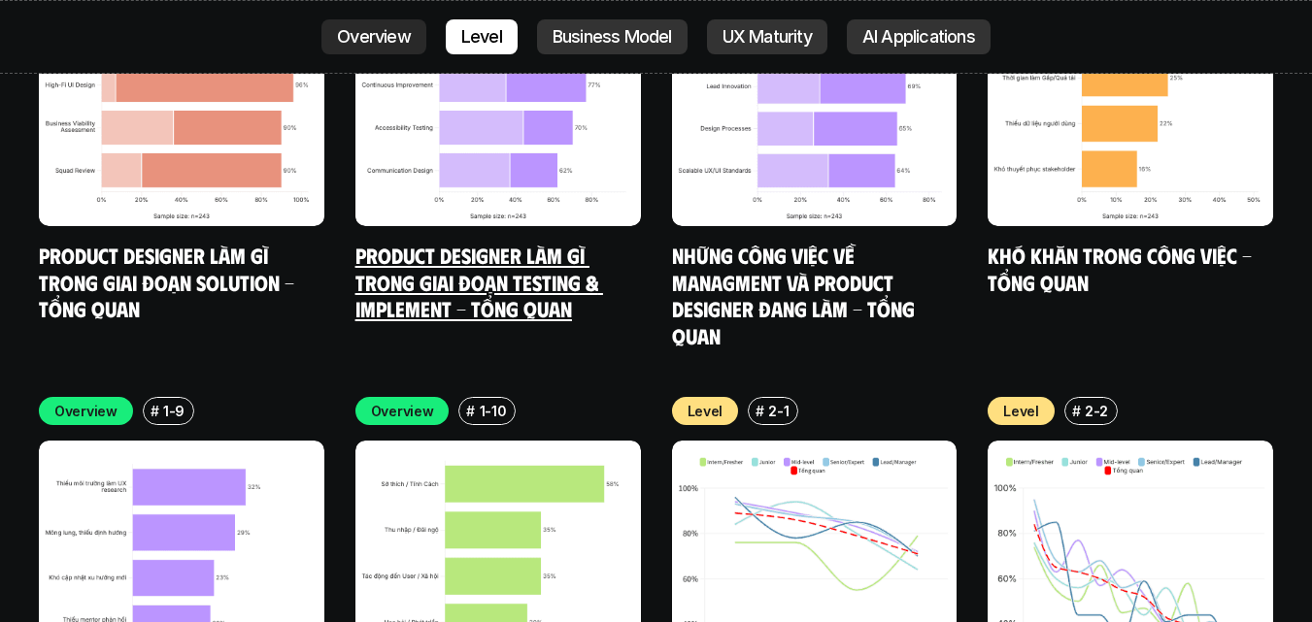
scroll to position [6194, 0]
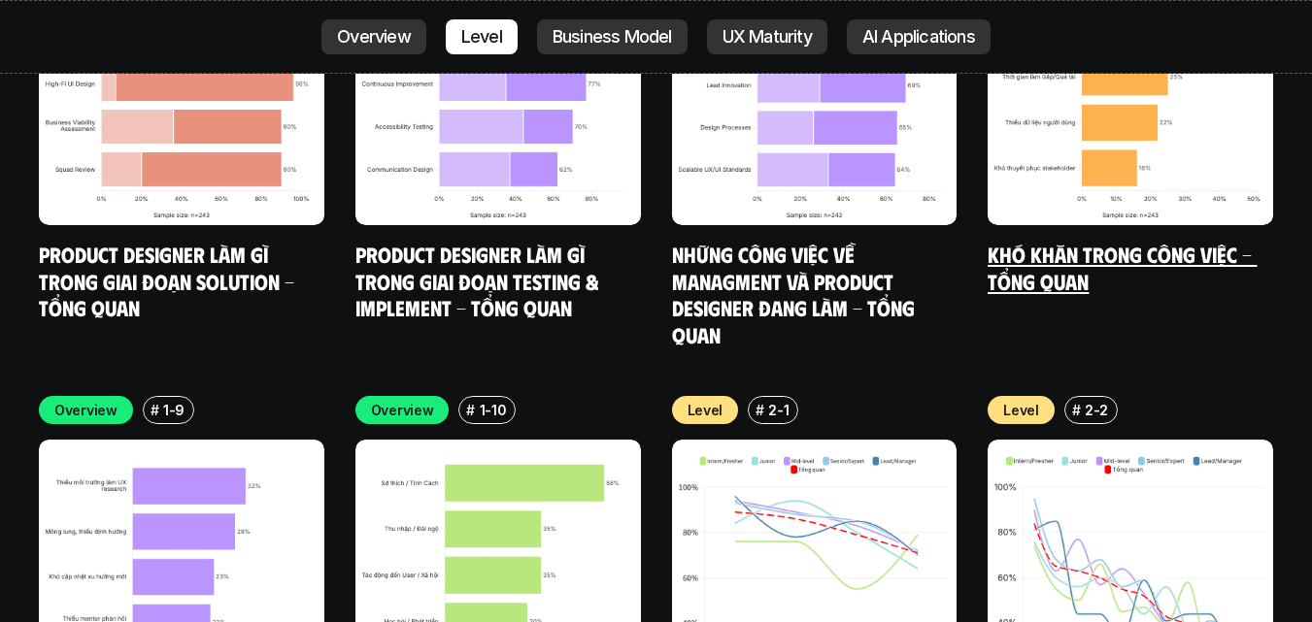
click at [1034, 241] on link "Khó khăn trong công việc - Tổng quan" at bounding box center [1121, 267] width 269 height 53
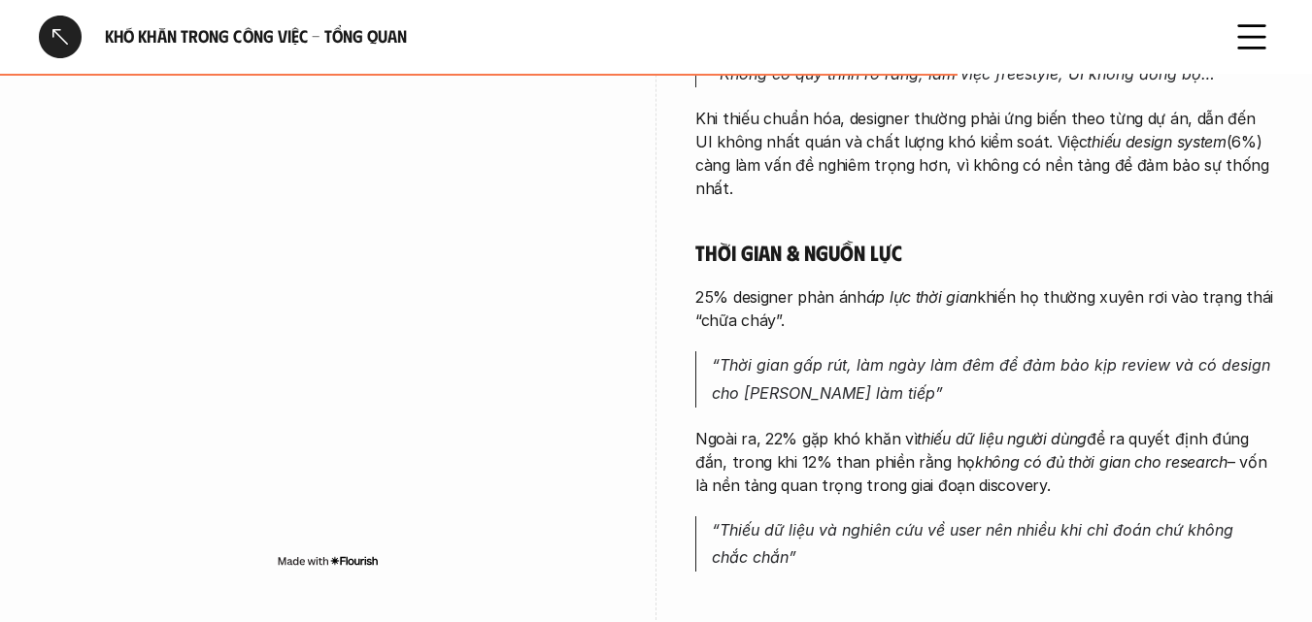
scroll to position [1234, 0]
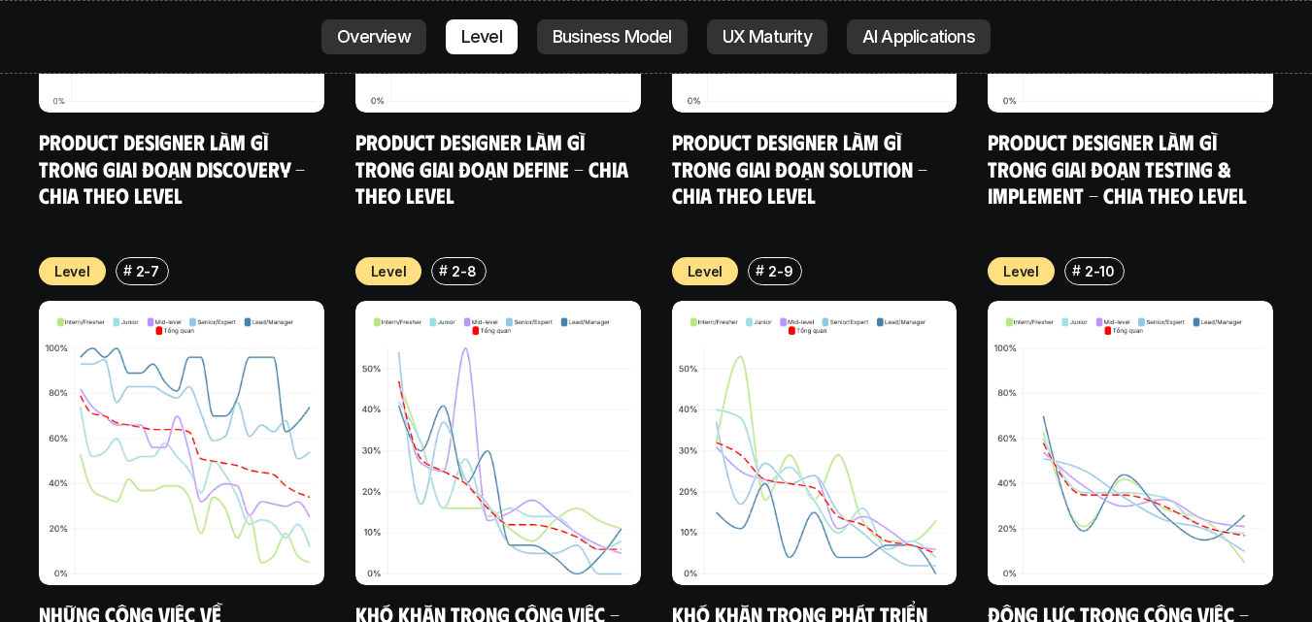
scroll to position [7359, 0]
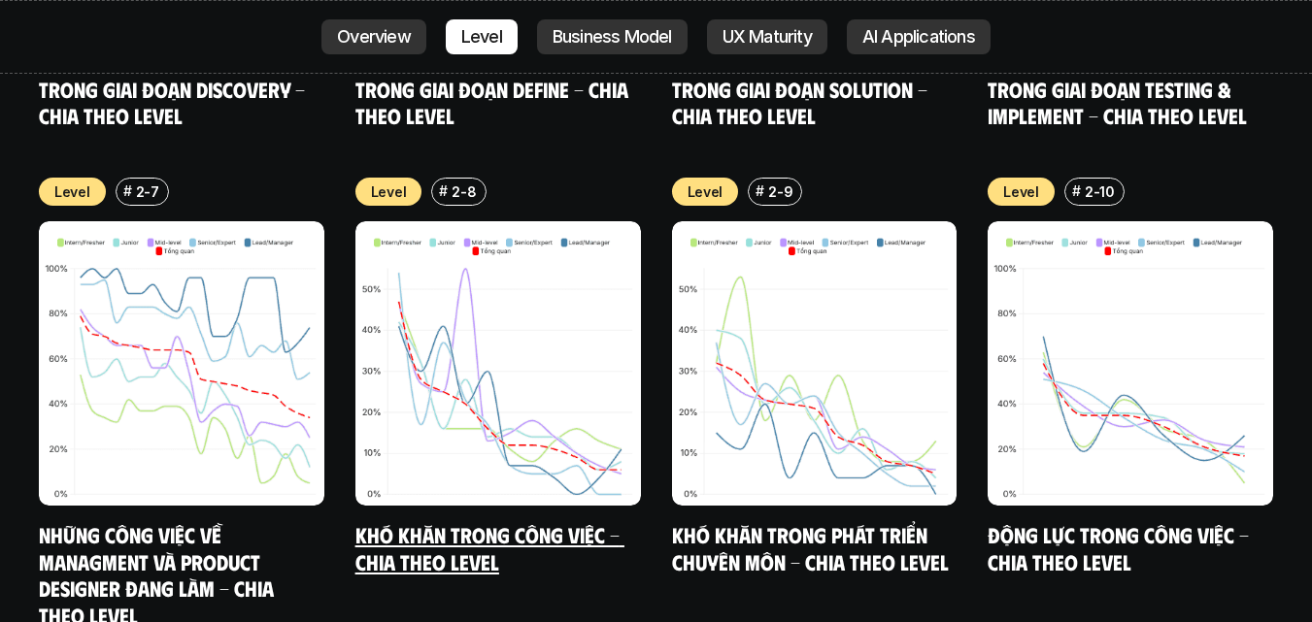
drag, startPoint x: 783, startPoint y: 454, endPoint x: 421, endPoint y: 464, distance: 361.3
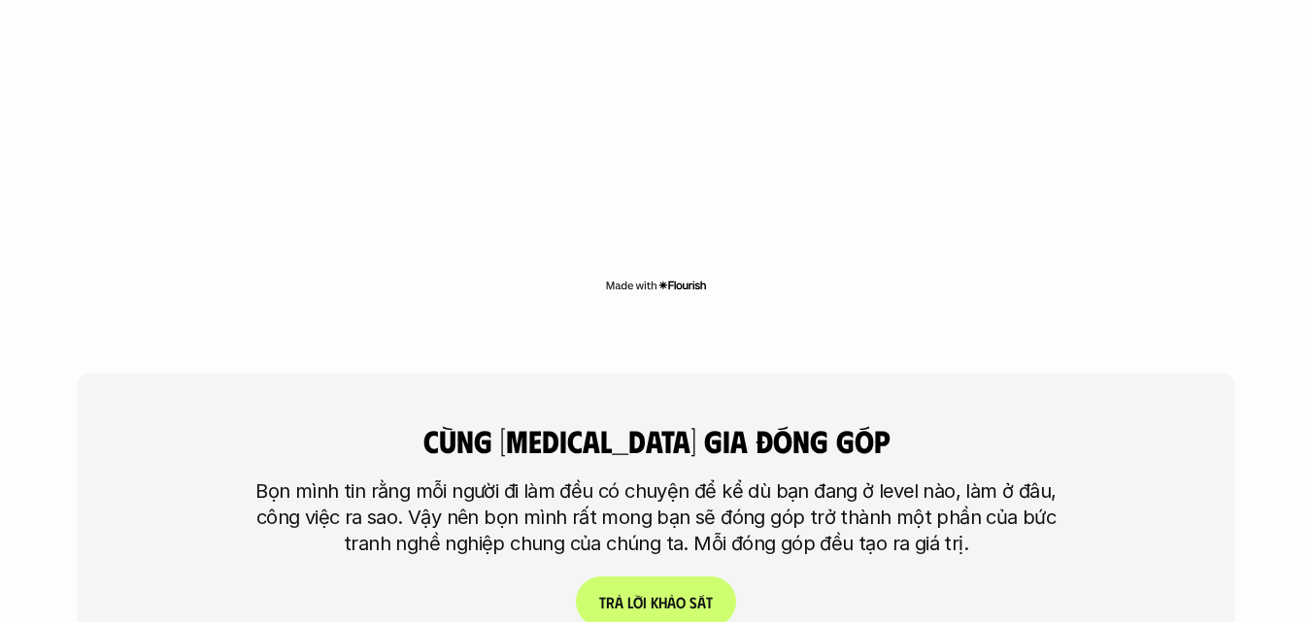
scroll to position [4364, 0]
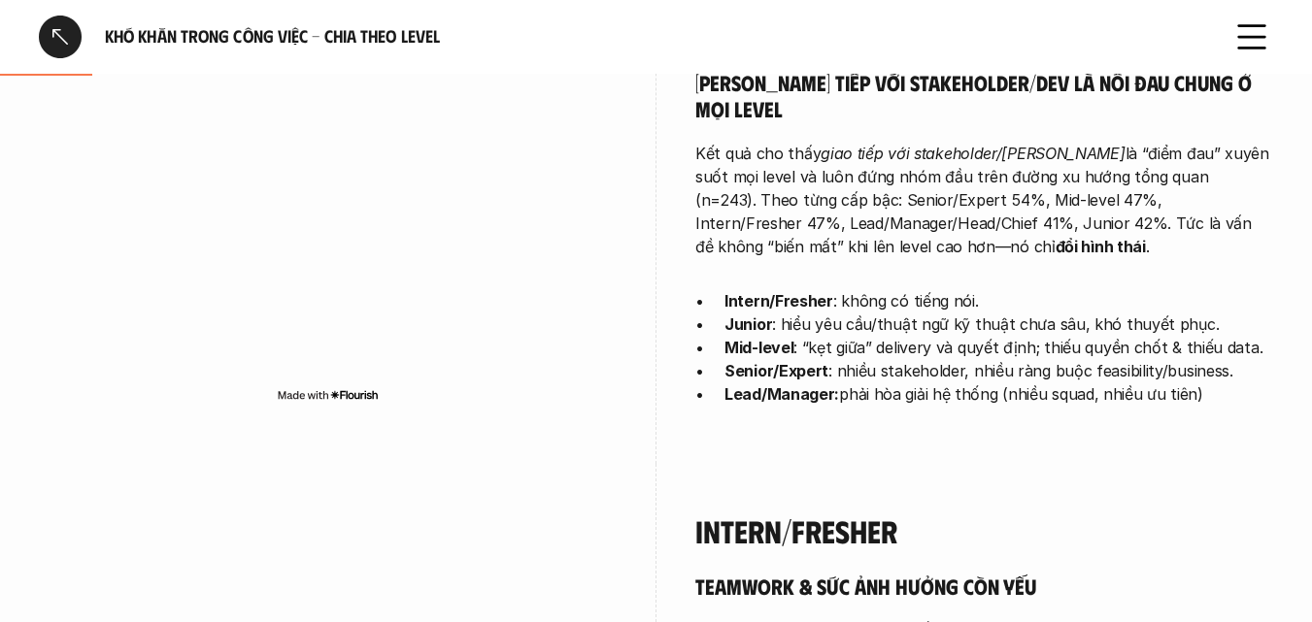
scroll to position [680, 0]
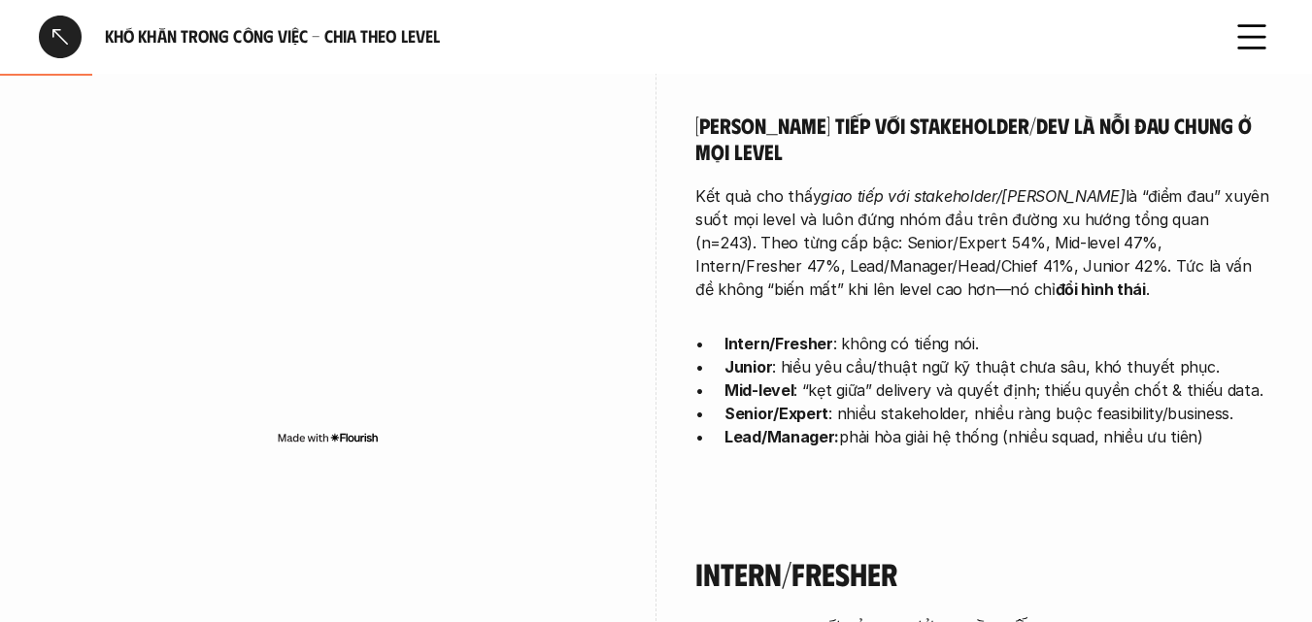
drag, startPoint x: 1214, startPoint y: 405, endPoint x: 697, endPoint y: 317, distance: 523.9
click at [697, 332] on ul "Intern/Fresher : không có tiếng nói. Junior : hiểu yêu cầu/thuật ngữ kỹ thuật c…" at bounding box center [984, 390] width 578 height 117
copy ul "Intern/Fresher : không có tiếng nói. Junior : hiểu yêu cầu/thuật ngữ kỹ thuật c…"
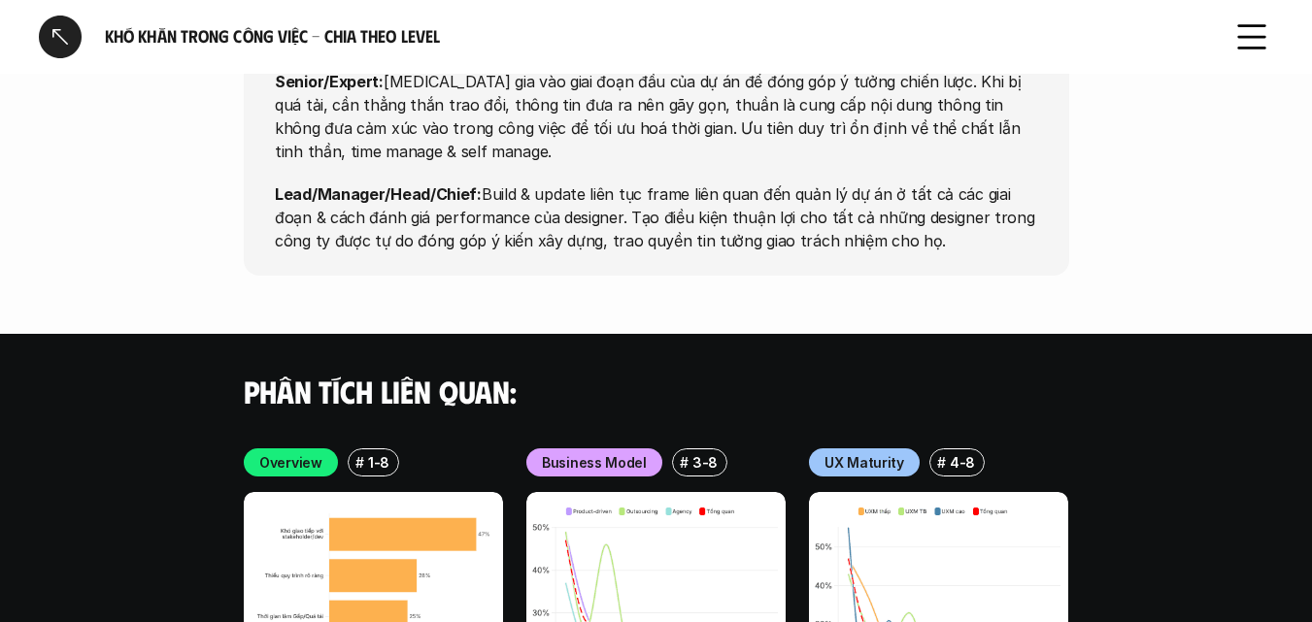
scroll to position [8830, 0]
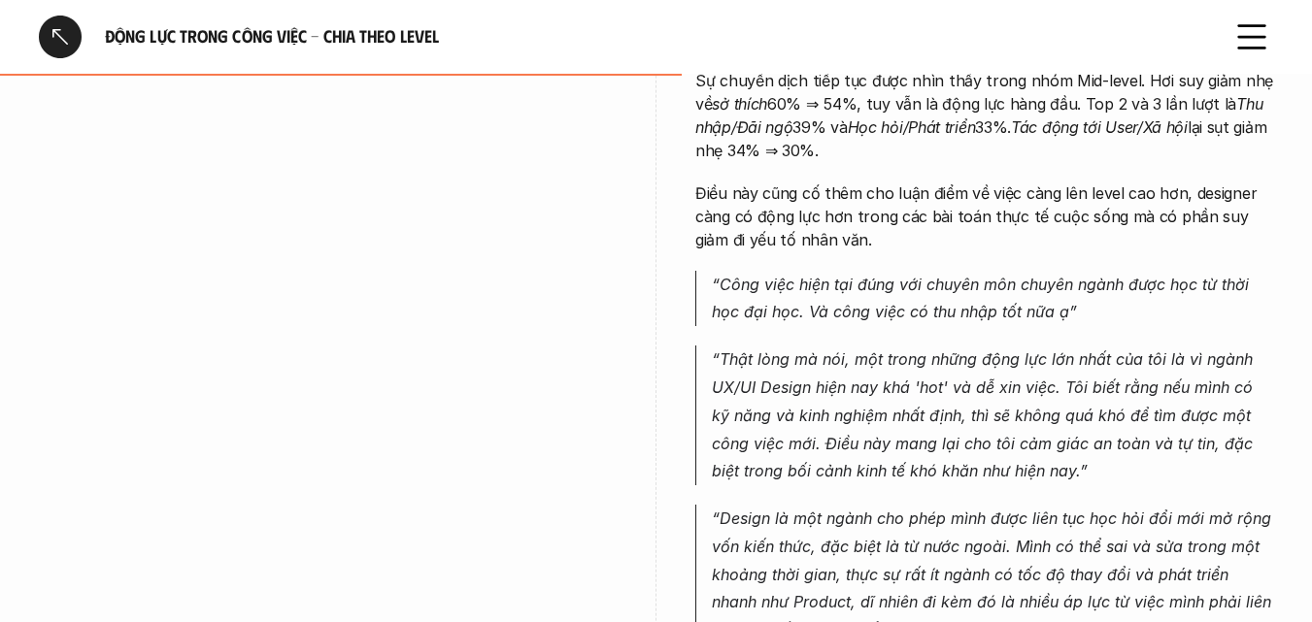
scroll to position [3301, 0]
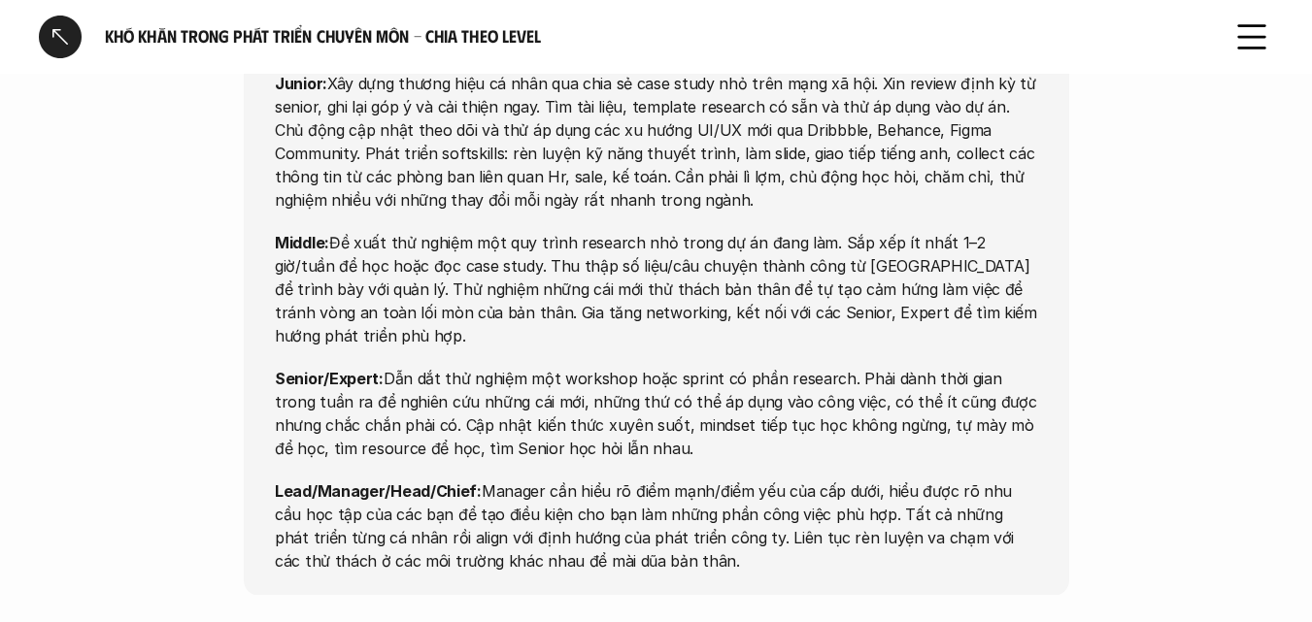
scroll to position [7282, 0]
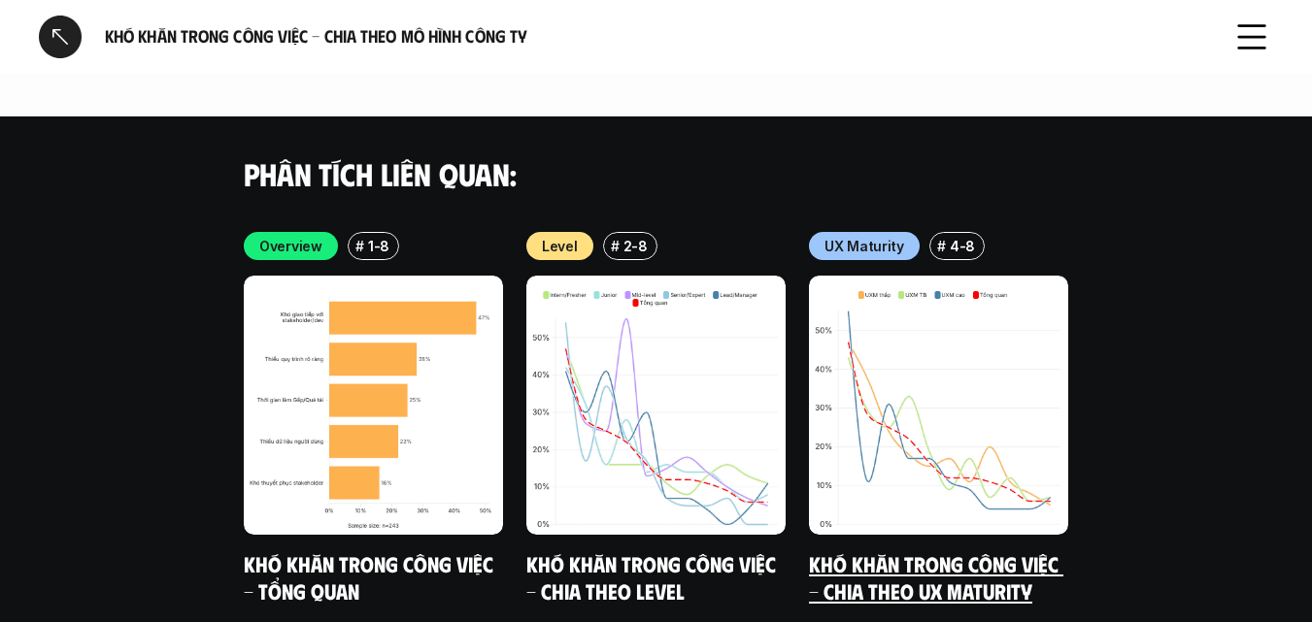
scroll to position [5914, 0]
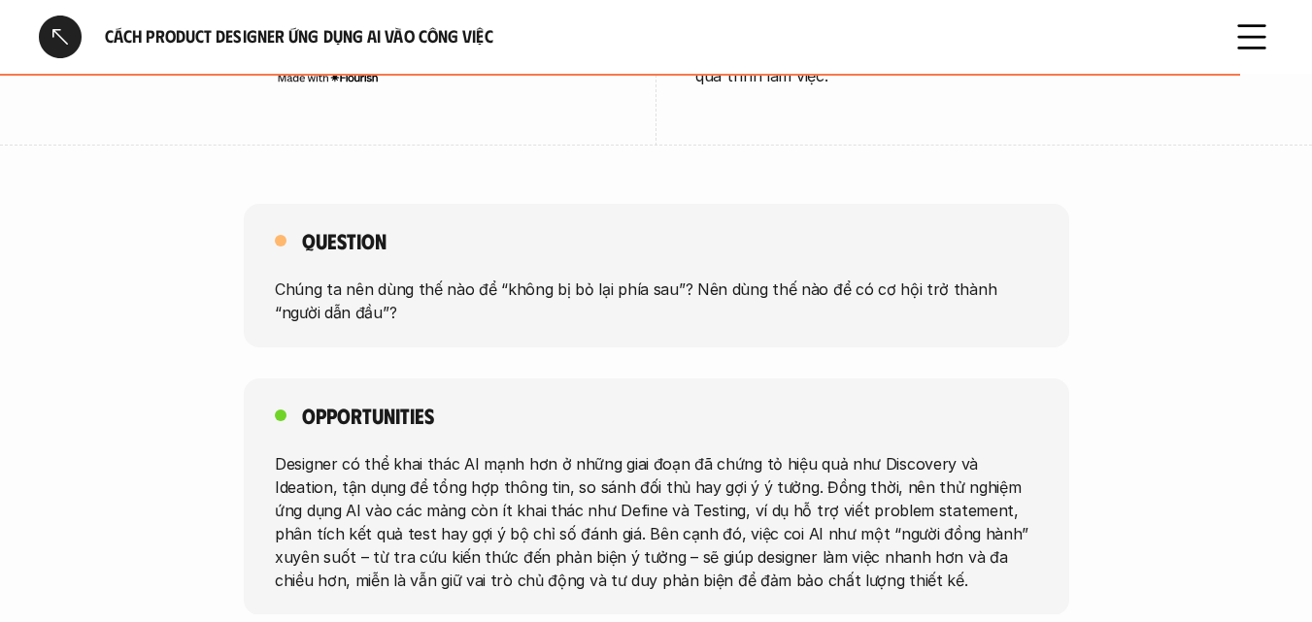
scroll to position [4309, 0]
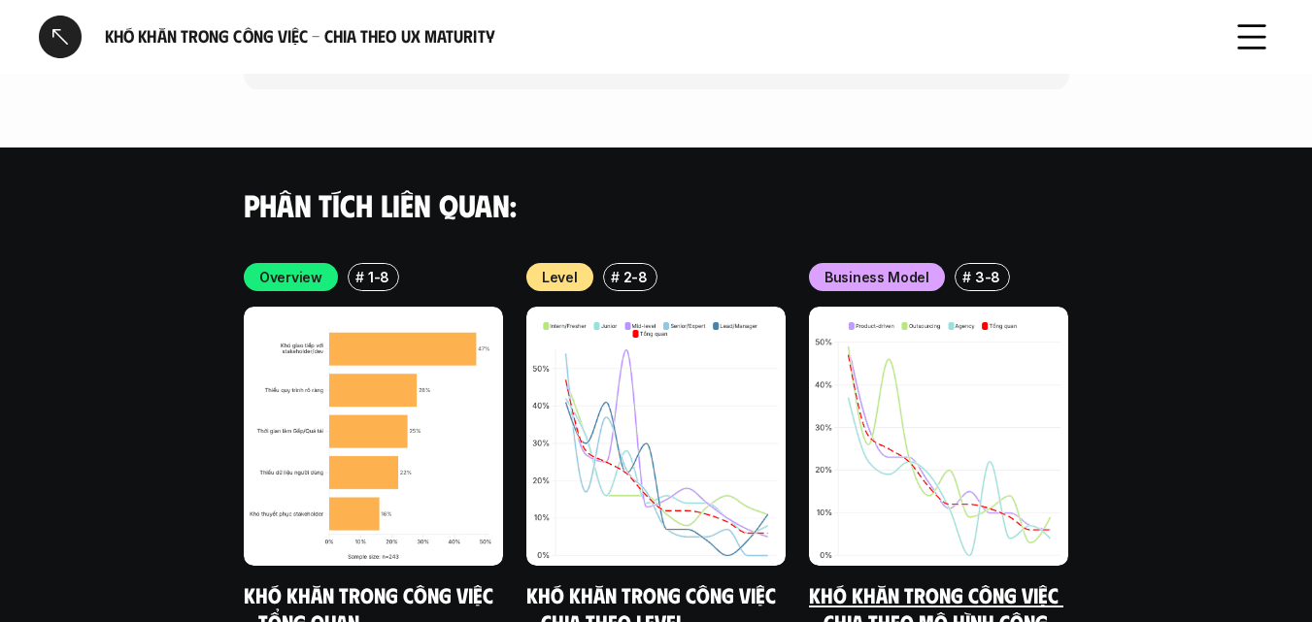
scroll to position [5769, 0]
